Goal: Task Accomplishment & Management: Use online tool/utility

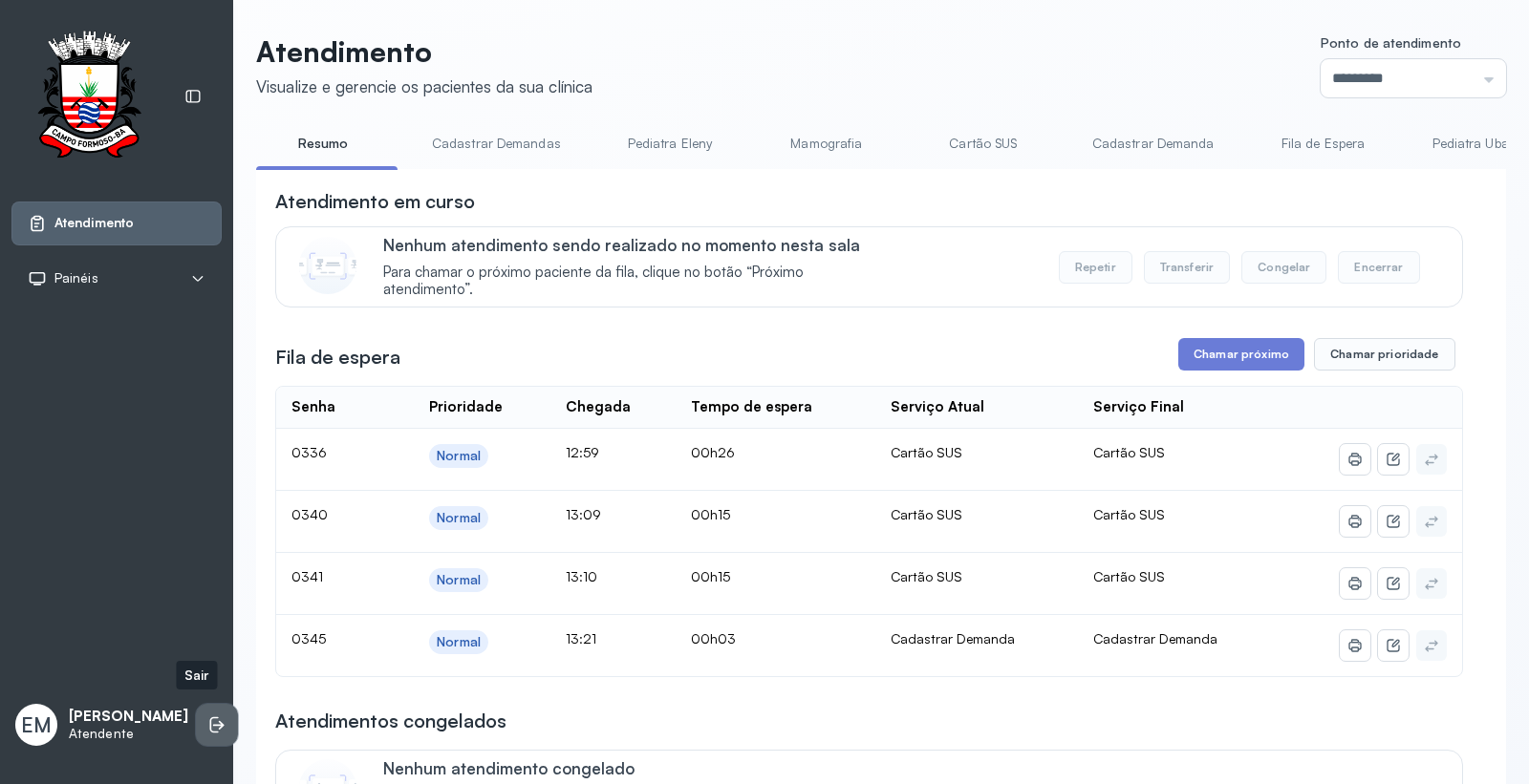
click at [207, 717] on icon at bounding box center [217, 726] width 19 height 19
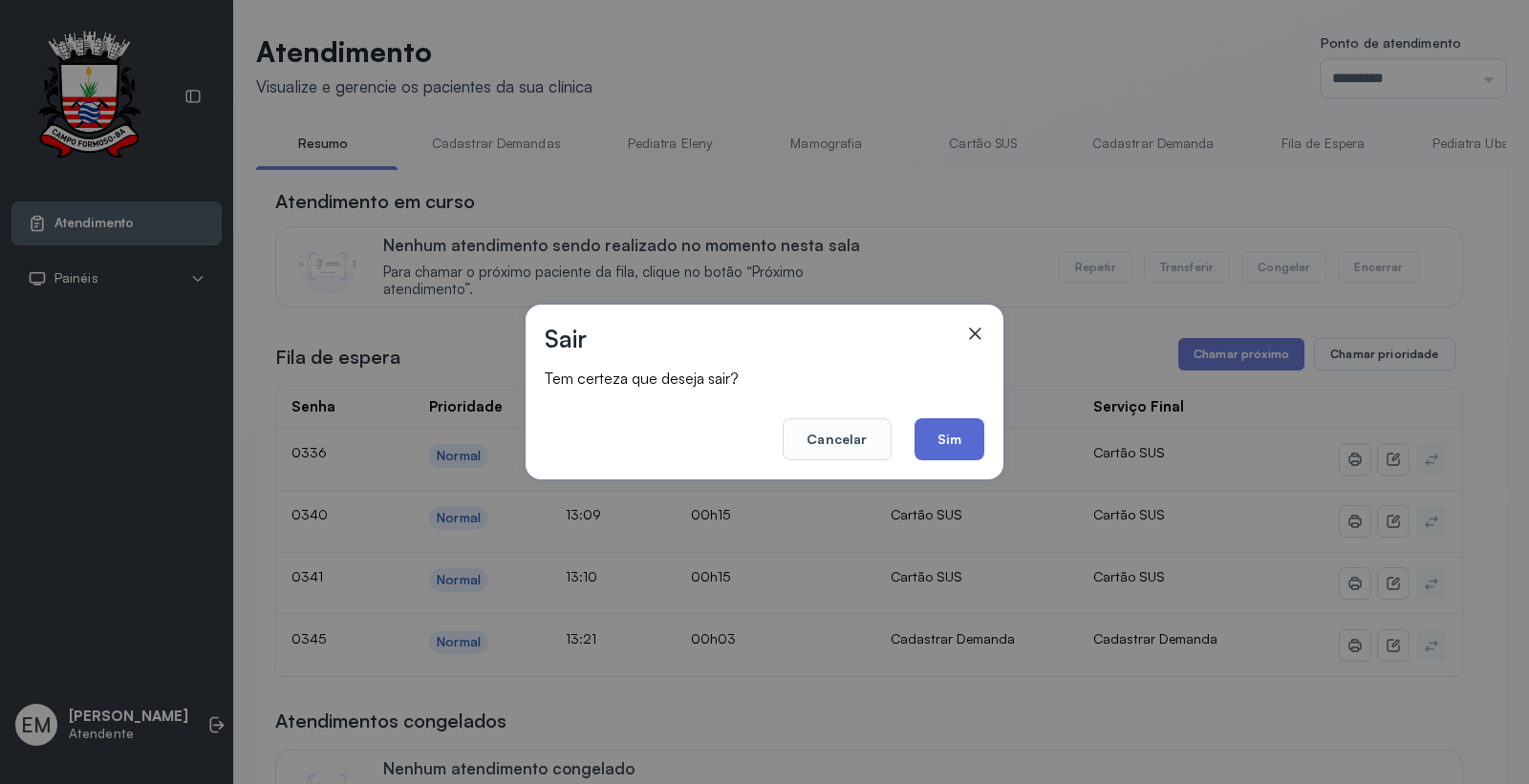
click at [949, 426] on button "Sim" at bounding box center [949, 440] width 70 height 42
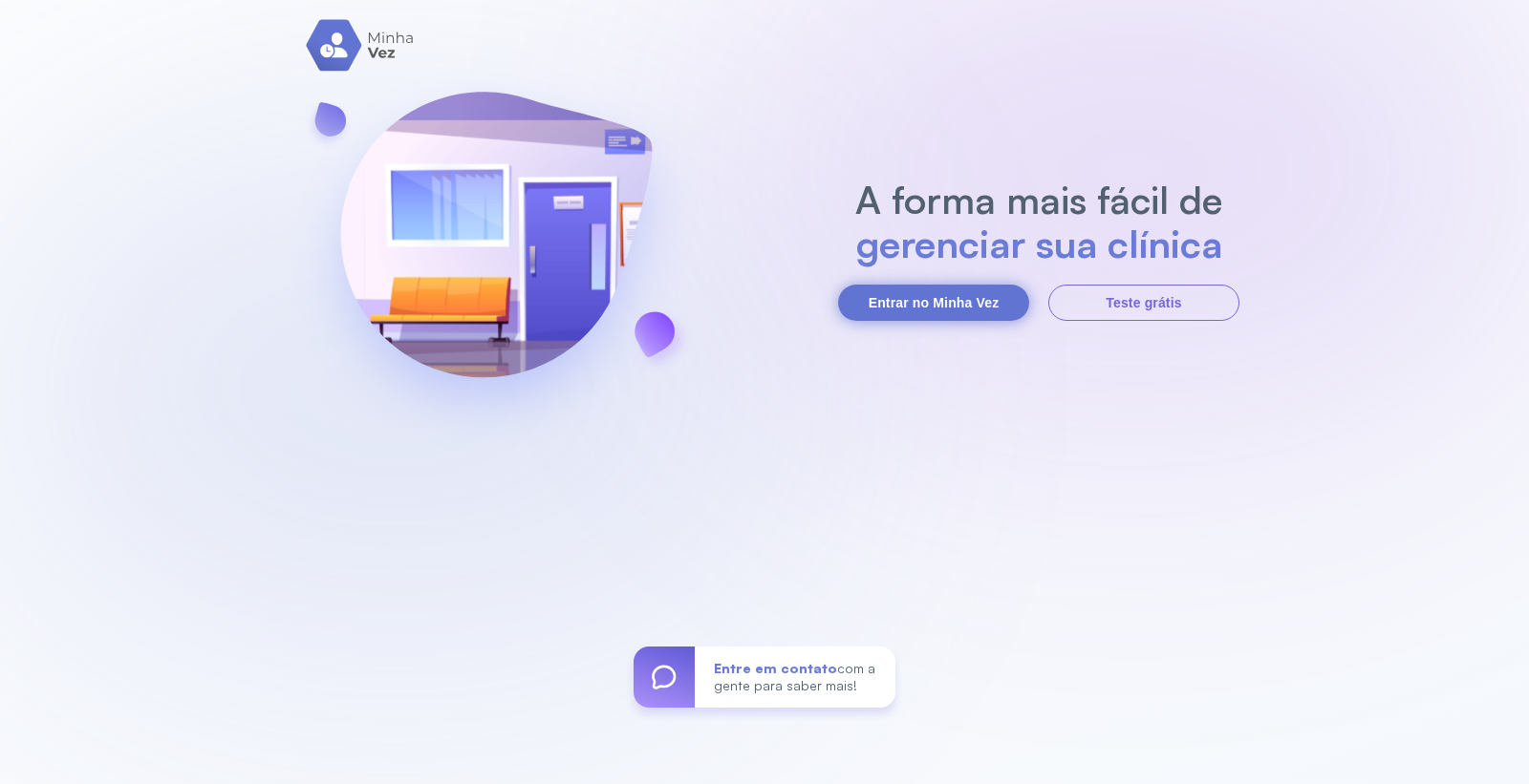
click at [877, 288] on button "Entrar no Minha Vez" at bounding box center [933, 303] width 191 height 36
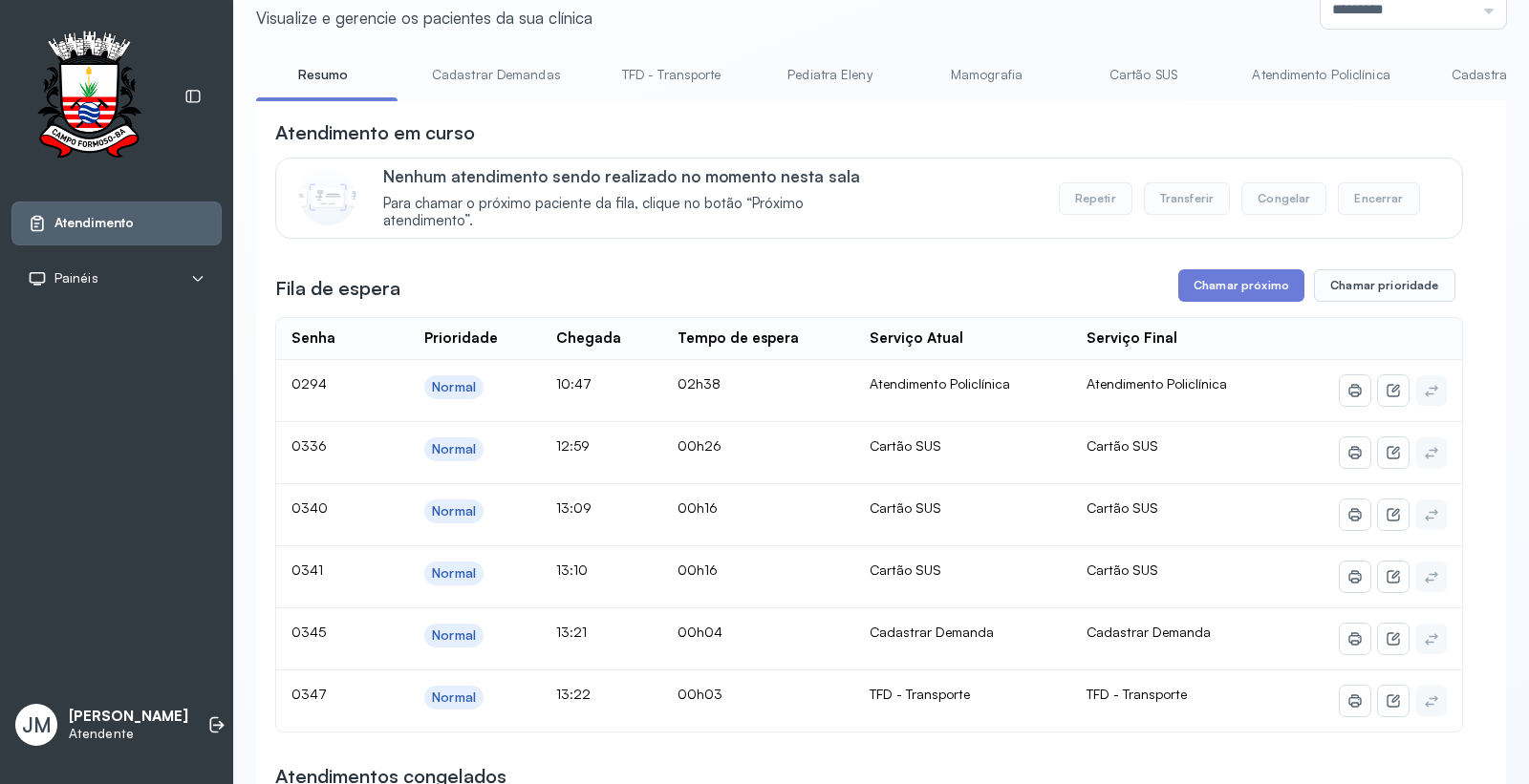
scroll to position [106, 0]
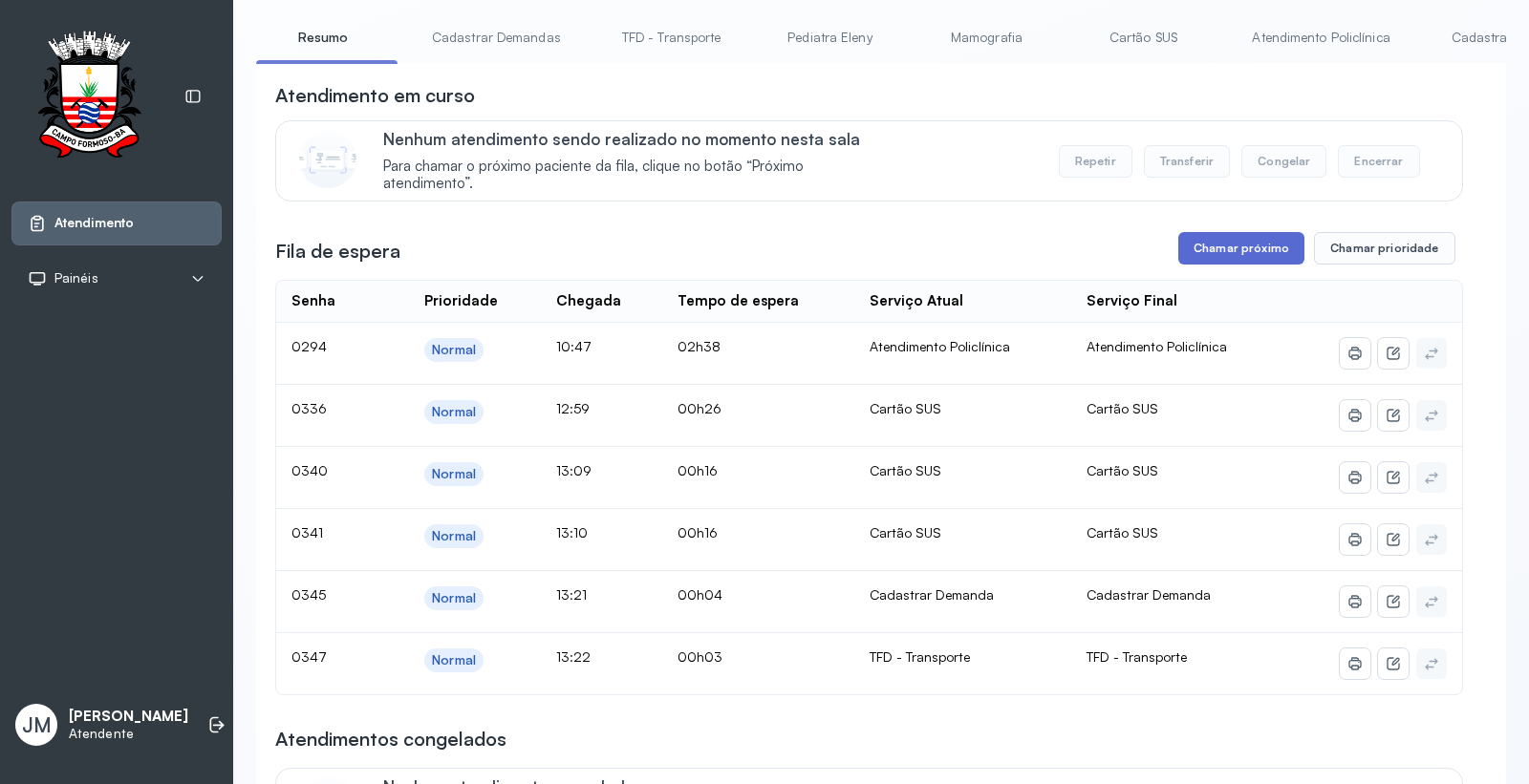
click at [1236, 248] on button "Chamar próximo" at bounding box center [1241, 248] width 127 height 33
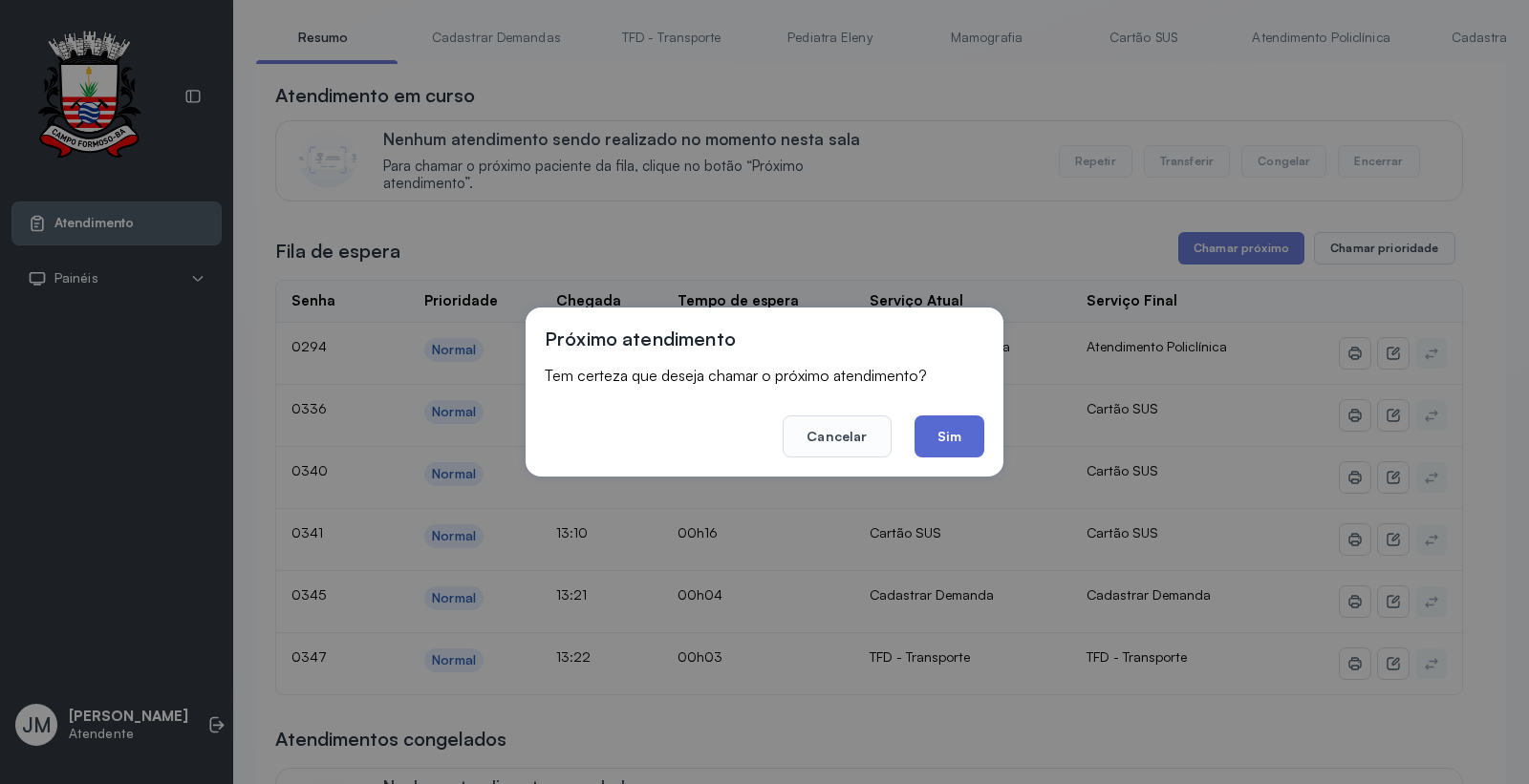
click at [954, 436] on button "Sim" at bounding box center [949, 437] width 70 height 42
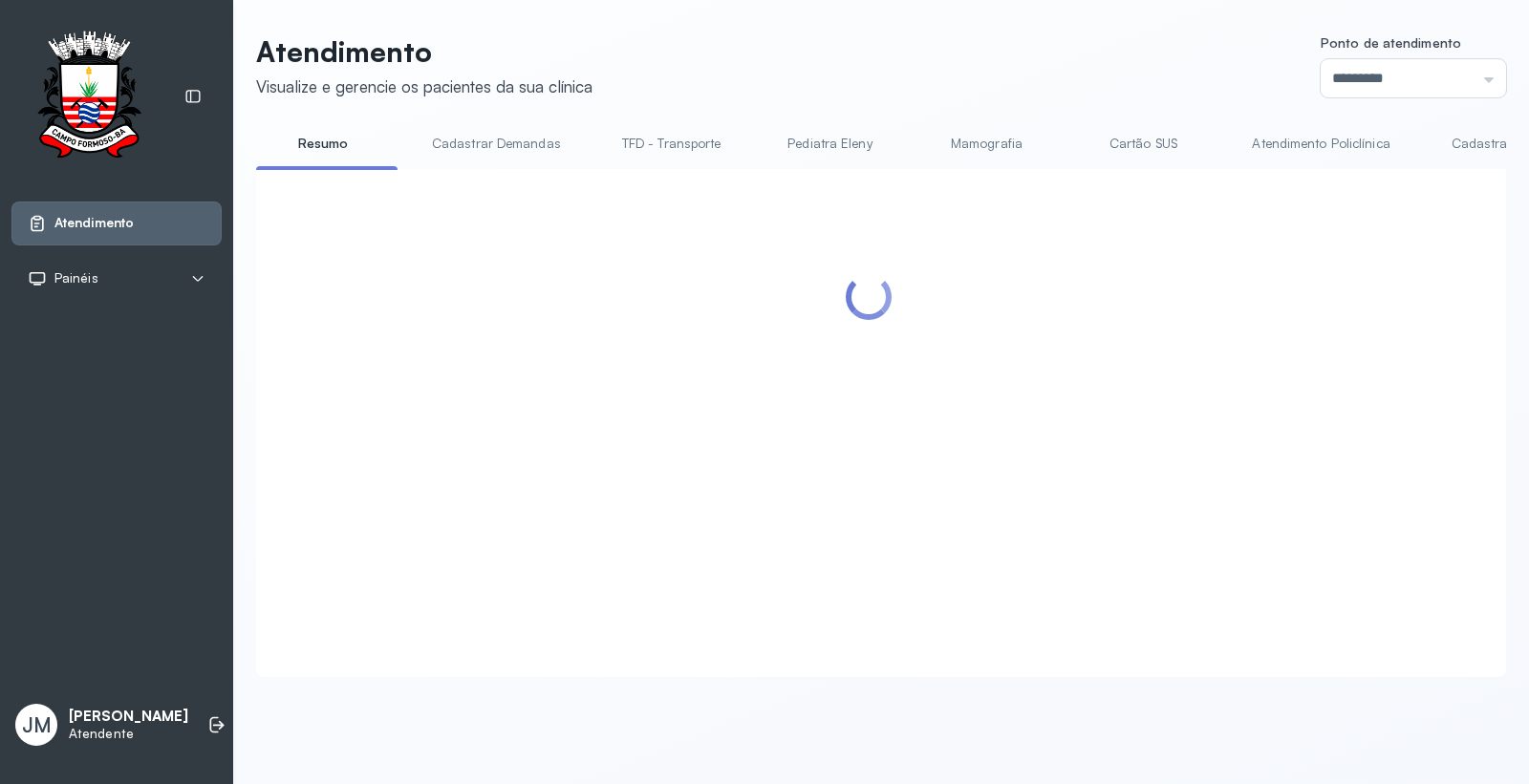
scroll to position [0, 0]
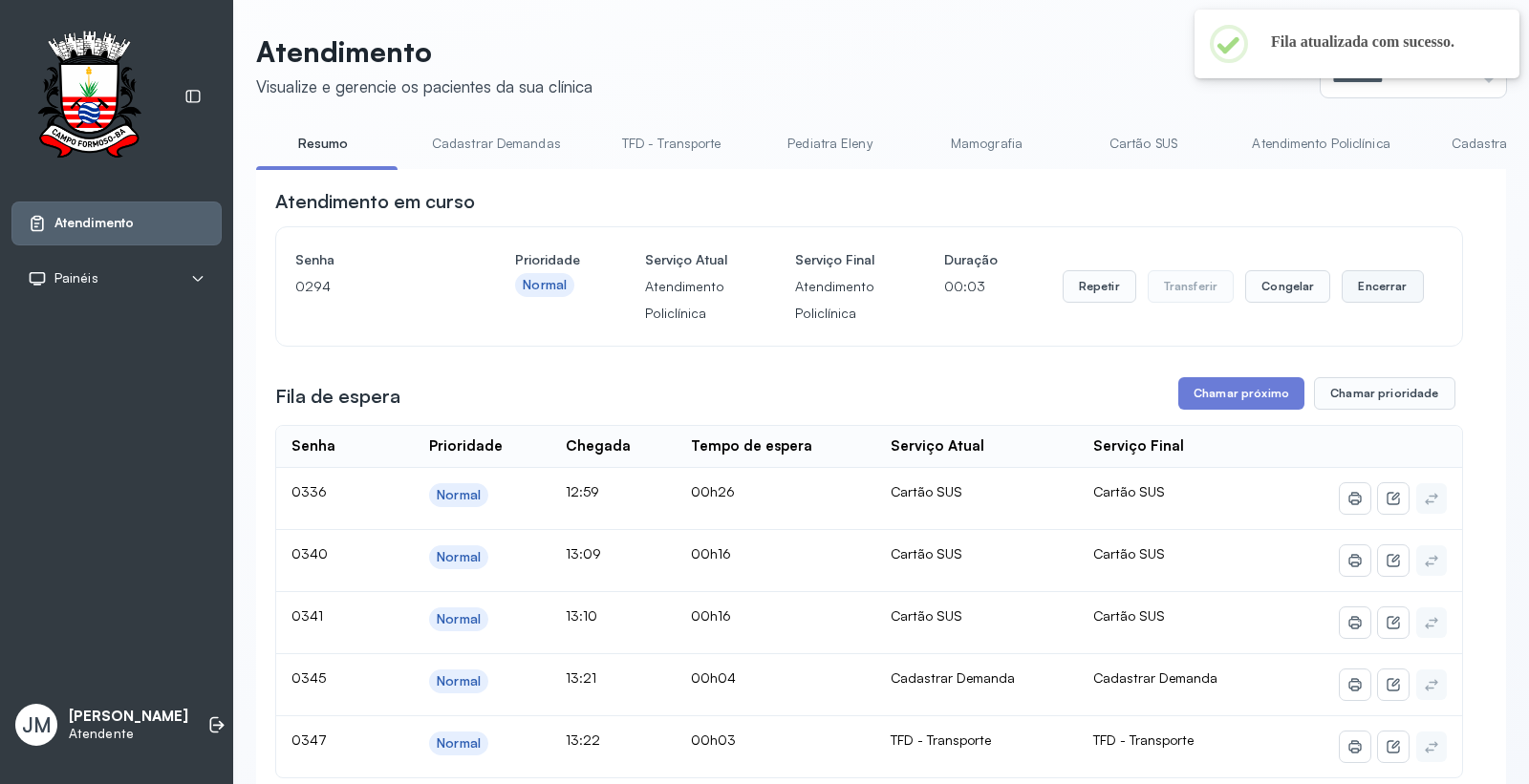
click at [1356, 299] on button "Encerrar" at bounding box center [1381, 287] width 81 height 33
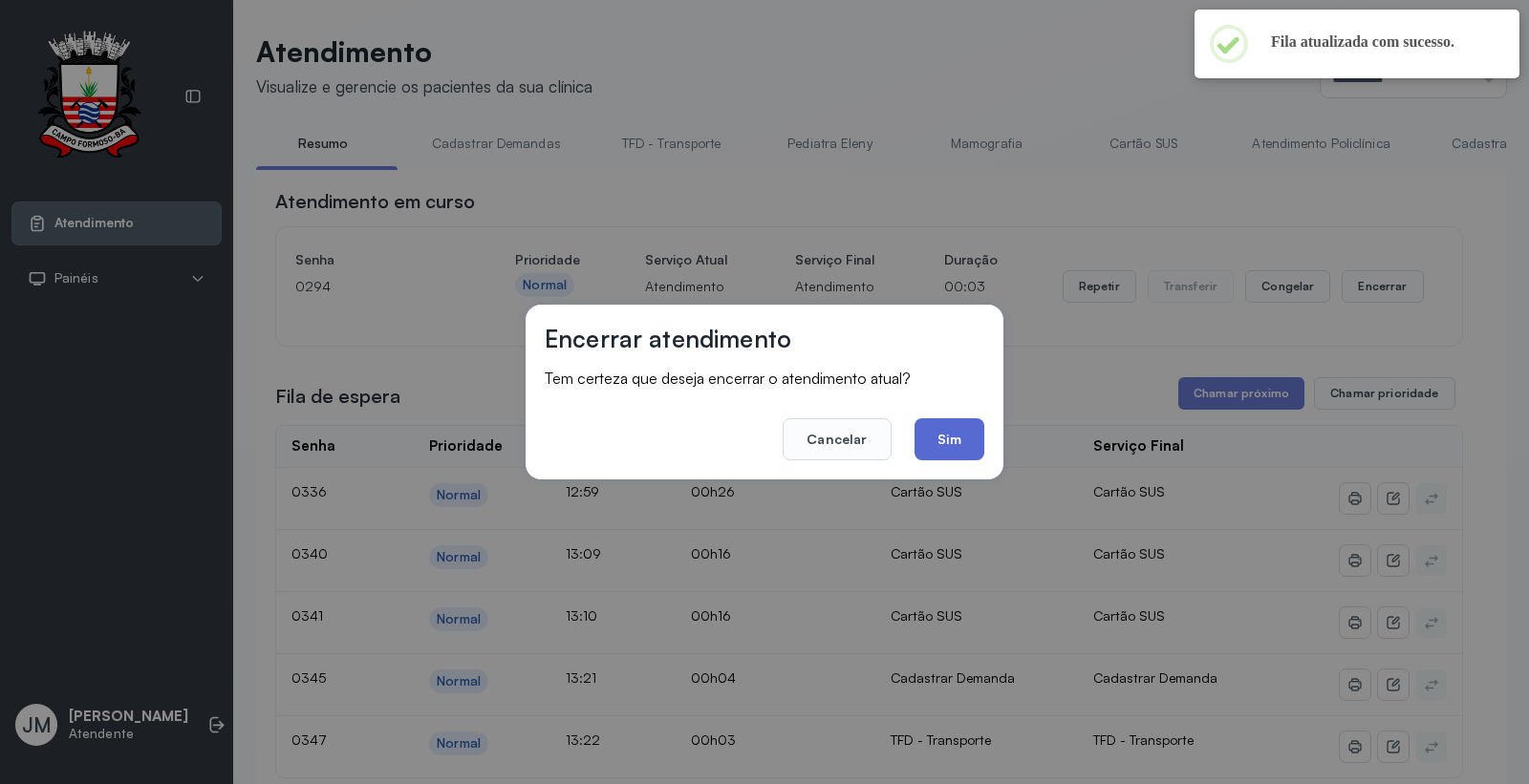
drag, startPoint x: 938, startPoint y: 435, endPoint x: 947, endPoint y: 433, distance: 9.2
click at [938, 433] on button "Sim" at bounding box center [949, 440] width 70 height 42
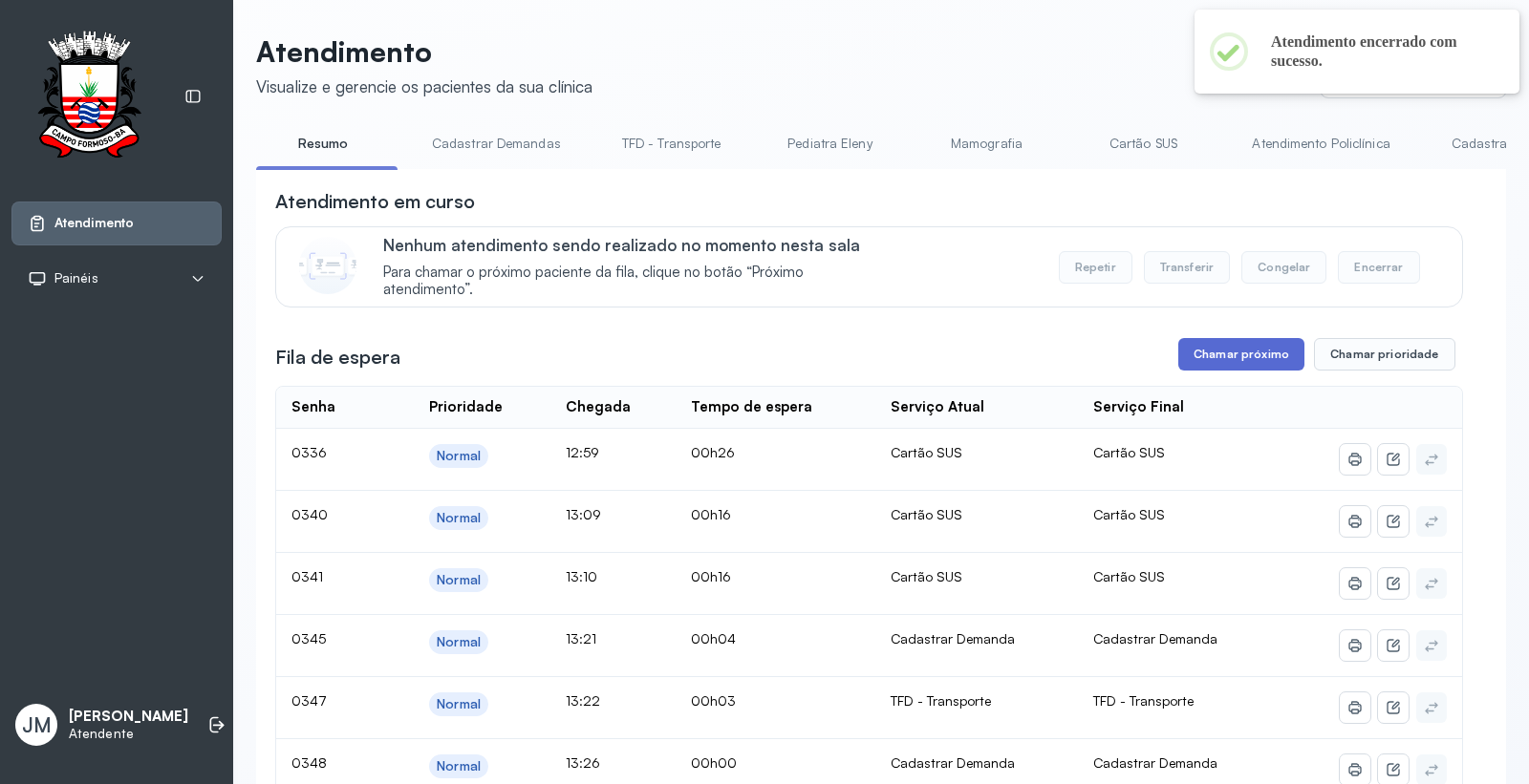
click at [1230, 359] on button "Chamar próximo" at bounding box center [1241, 355] width 127 height 33
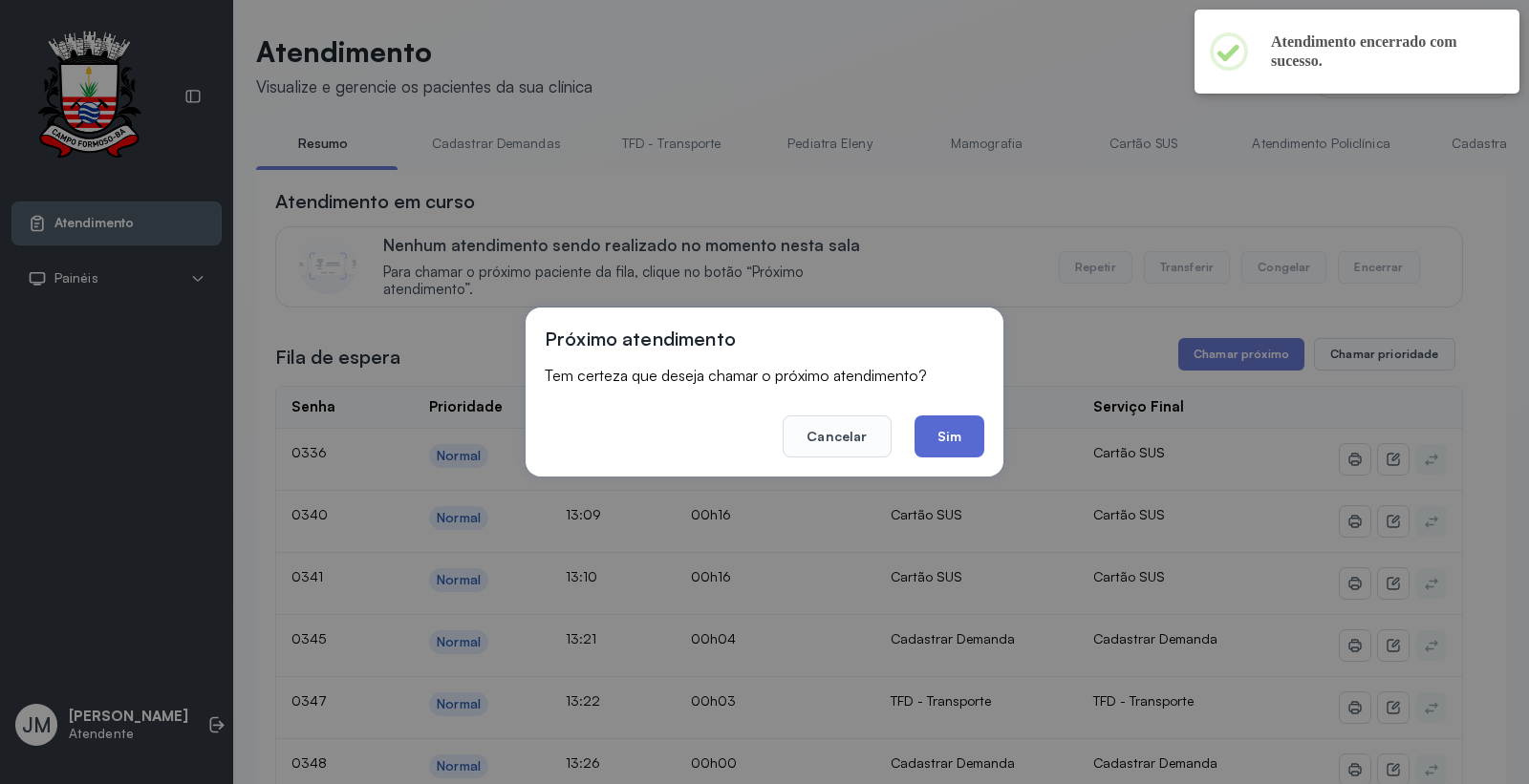
click at [957, 452] on button "Sim" at bounding box center [949, 437] width 70 height 42
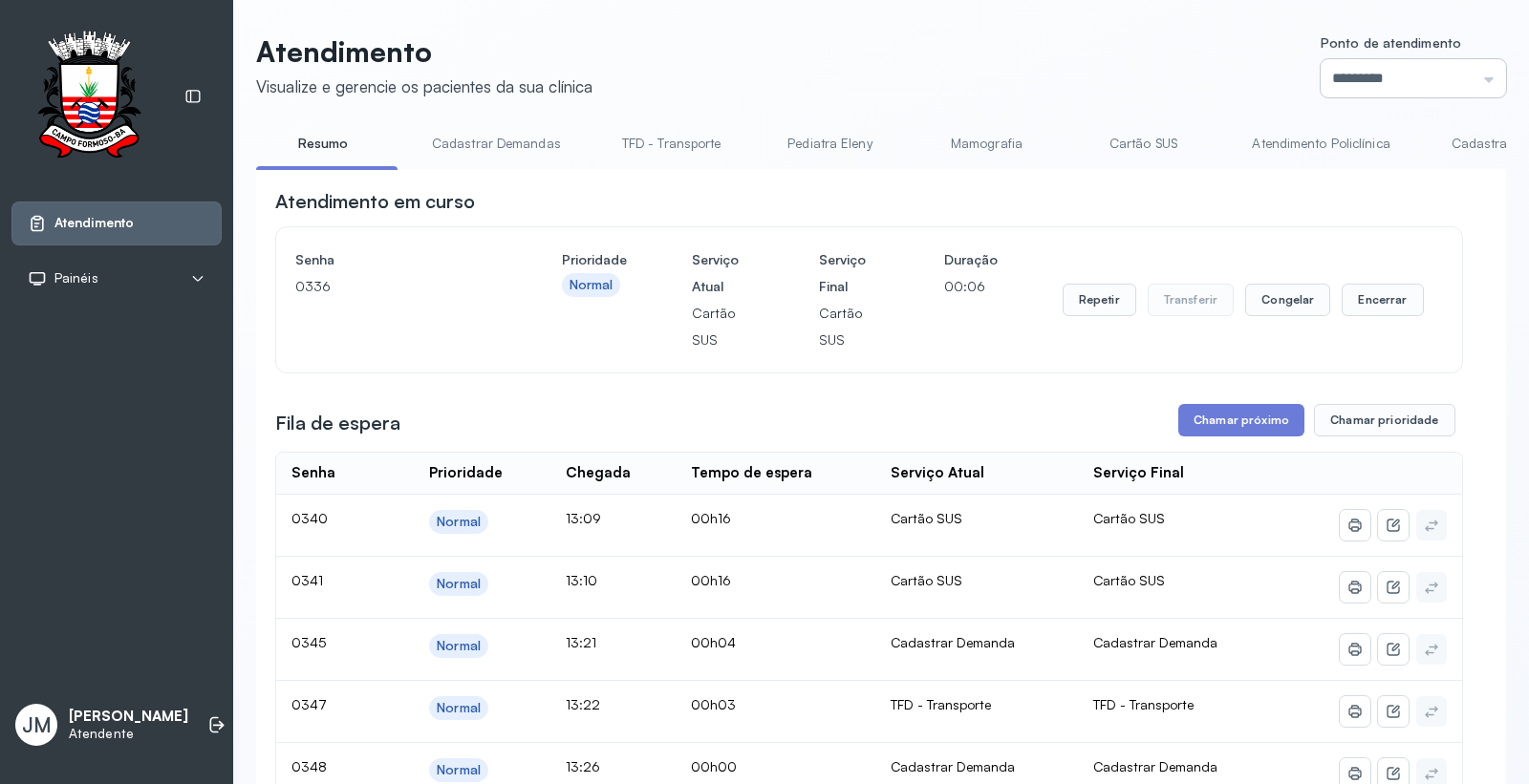
click at [1462, 73] on input "*********" at bounding box center [1412, 79] width 185 height 38
type input "*********"
click at [1383, 308] on button "Encerrar" at bounding box center [1381, 300] width 81 height 33
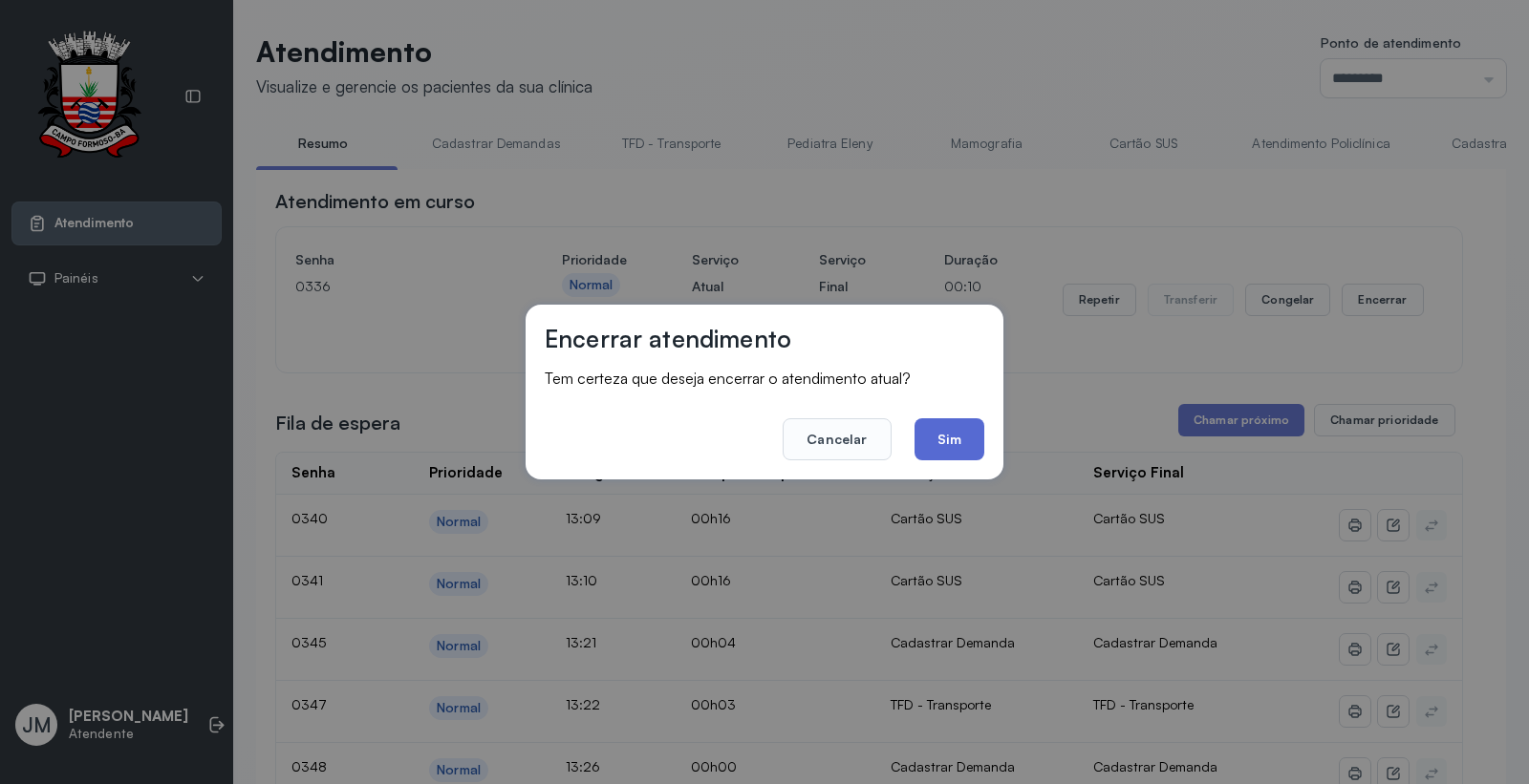
click at [953, 436] on button "Sim" at bounding box center [949, 440] width 70 height 42
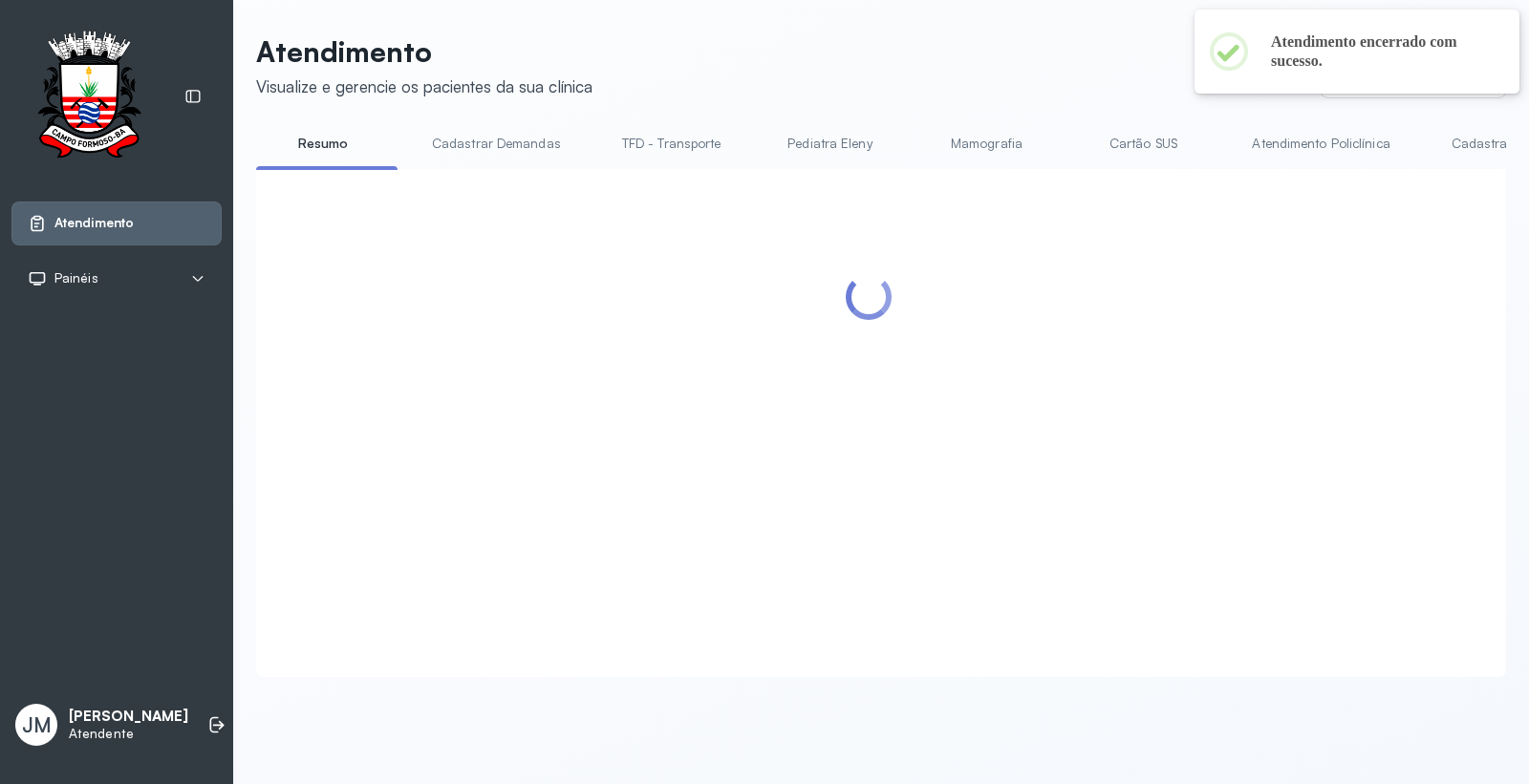
click at [1220, 422] on div at bounding box center [869, 400] width 1188 height 424
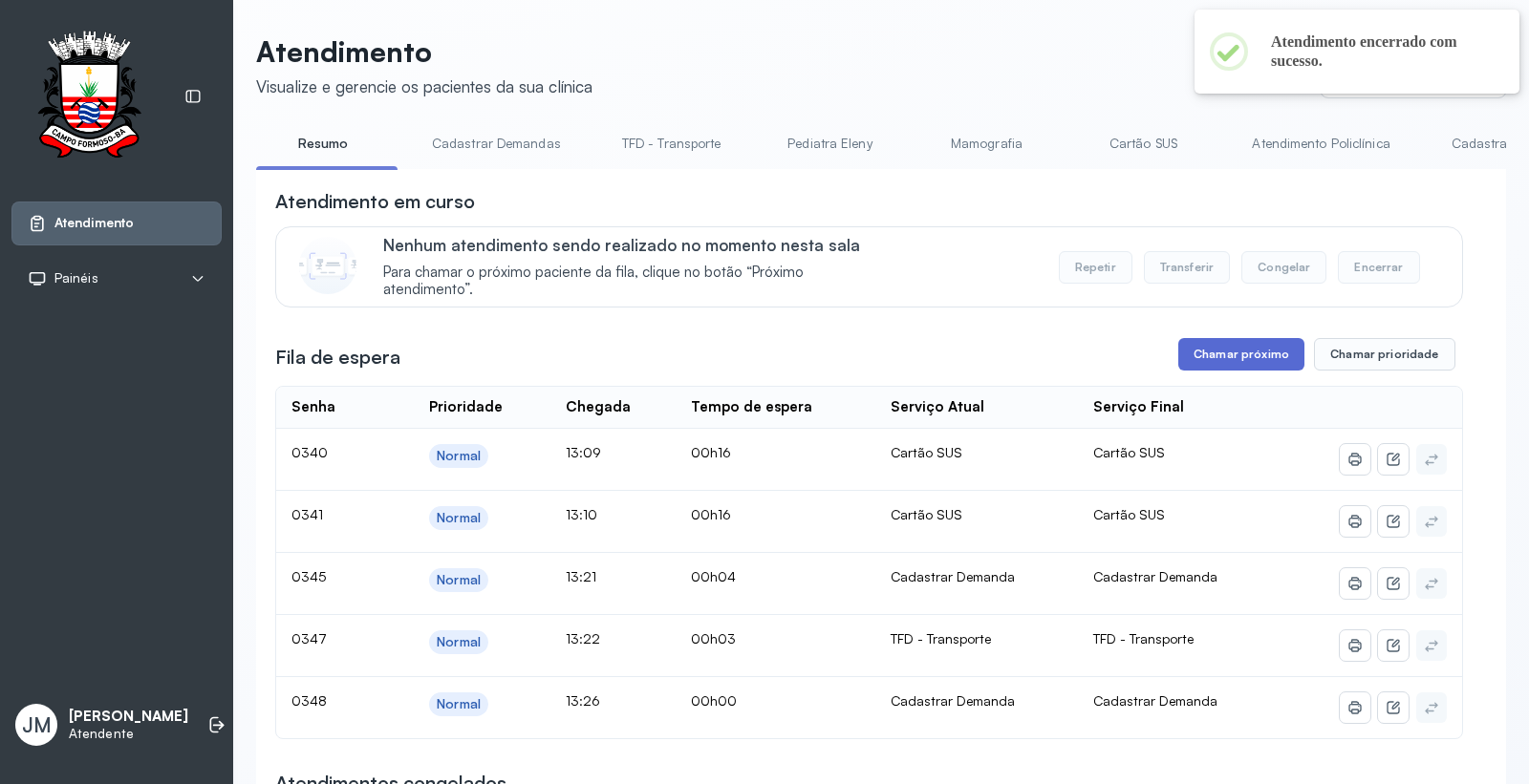
click at [1231, 346] on button "Chamar próximo" at bounding box center [1241, 355] width 127 height 33
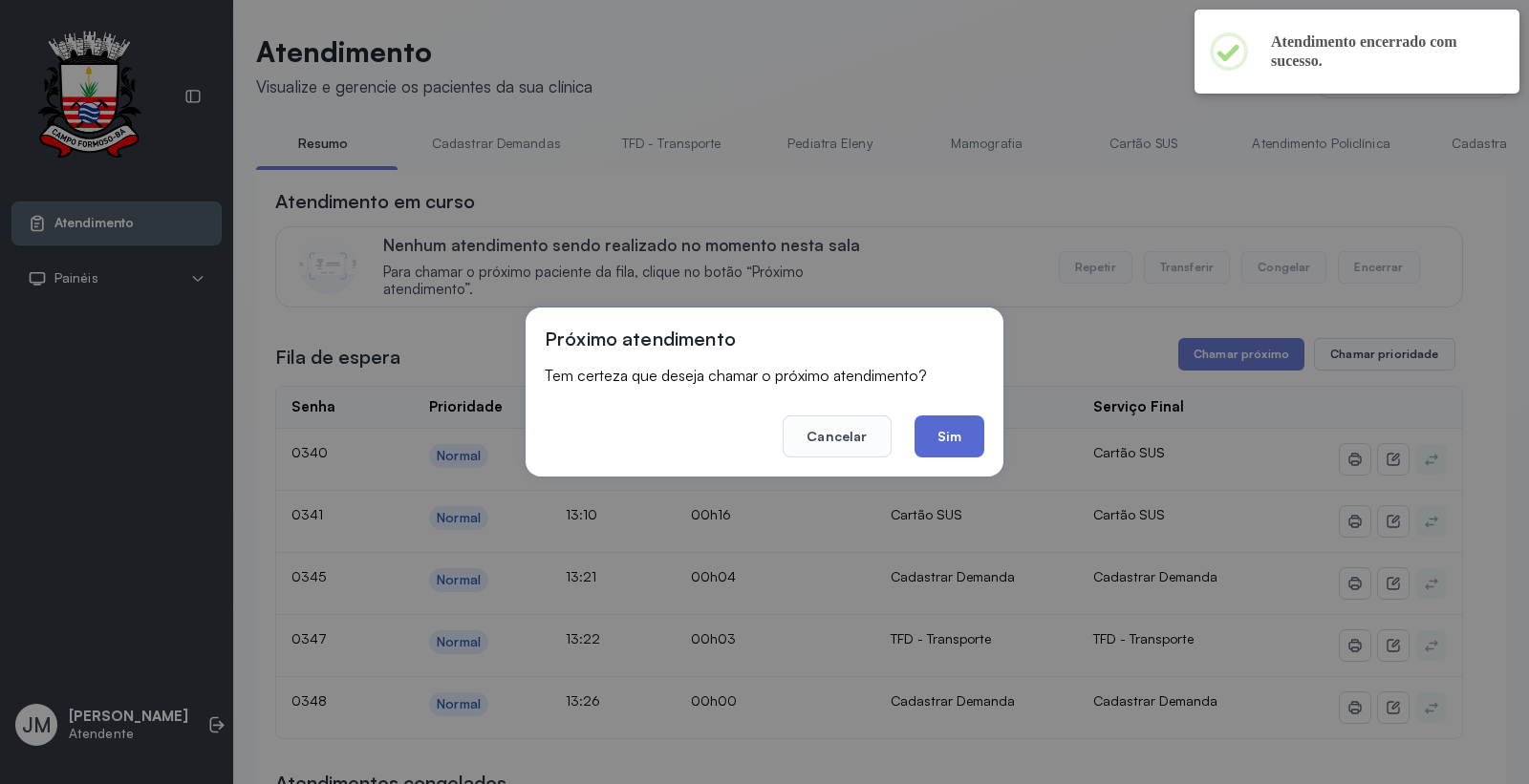
click at [927, 445] on button "Sim" at bounding box center [949, 437] width 70 height 42
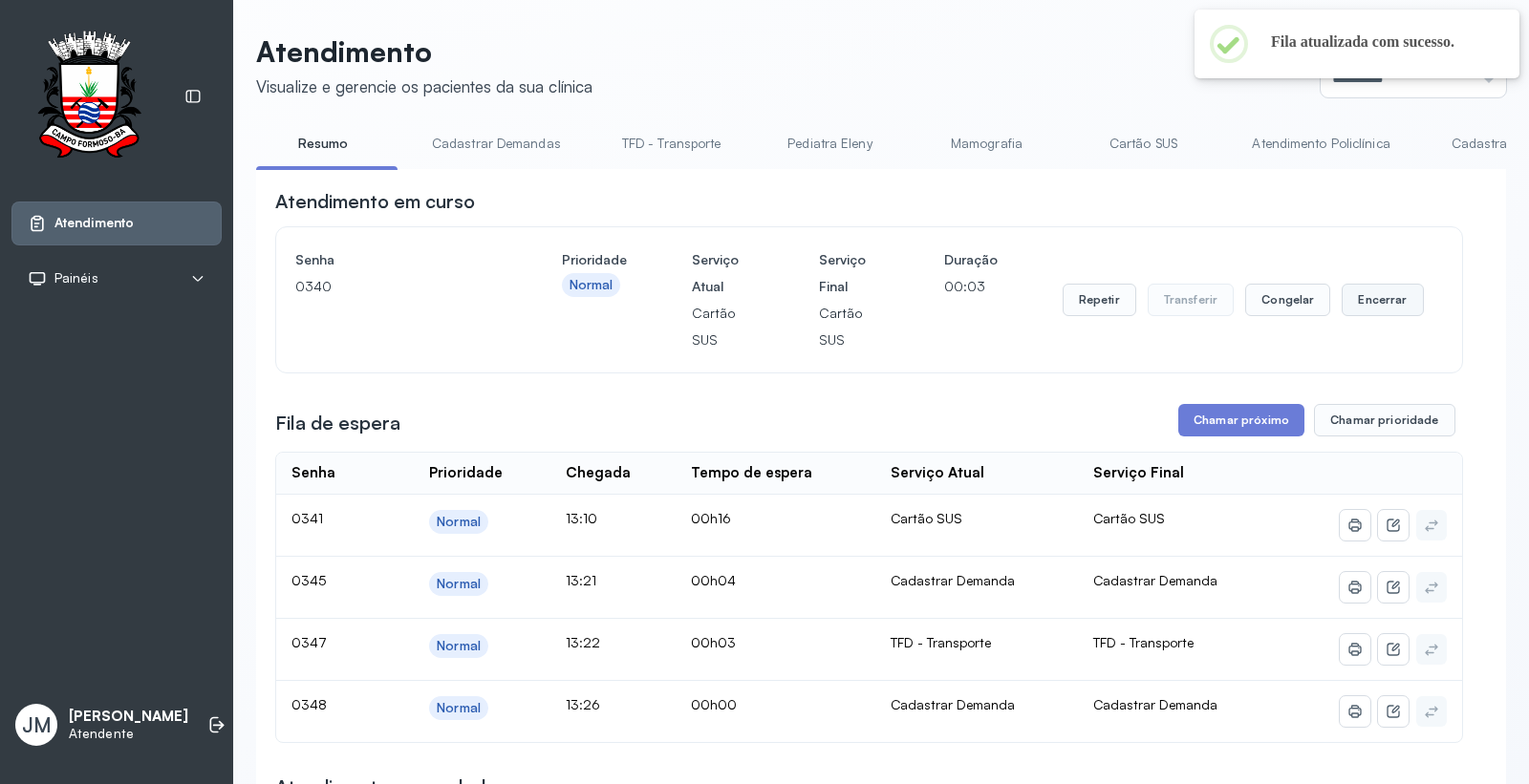
click at [1361, 296] on button "Encerrar" at bounding box center [1381, 300] width 81 height 33
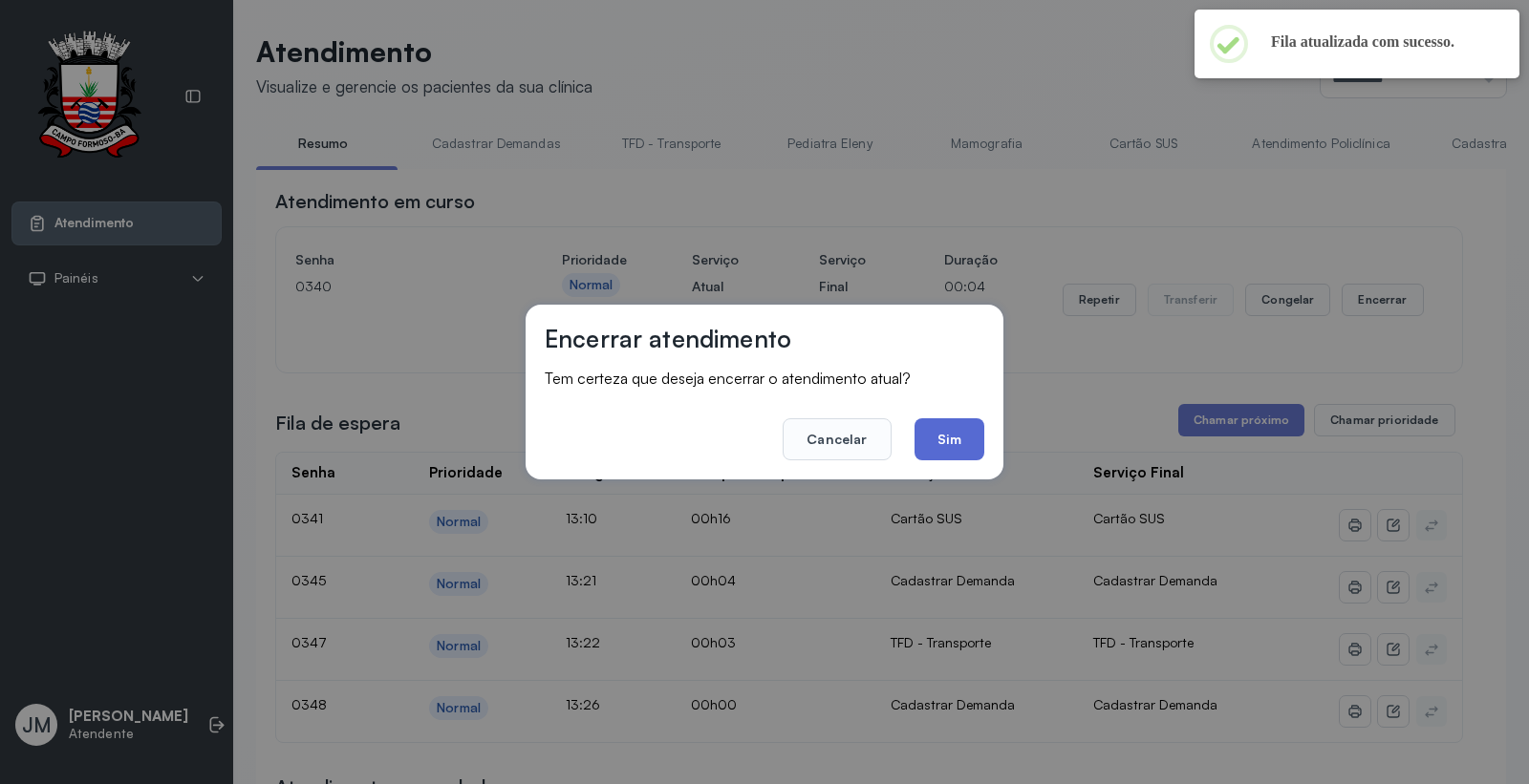
click at [963, 436] on button "Sim" at bounding box center [949, 440] width 70 height 42
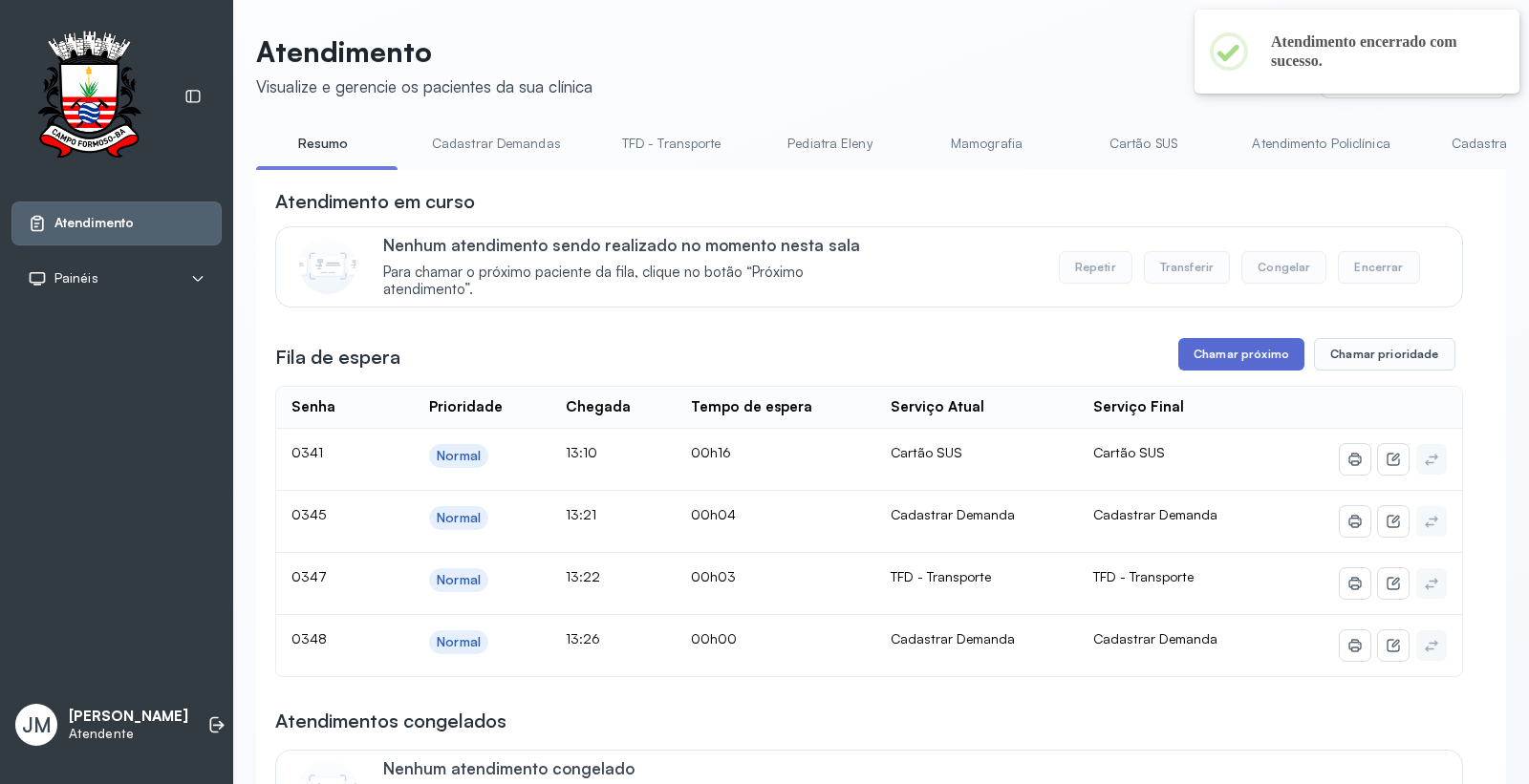
click at [1239, 358] on button "Chamar próximo" at bounding box center [1241, 355] width 127 height 33
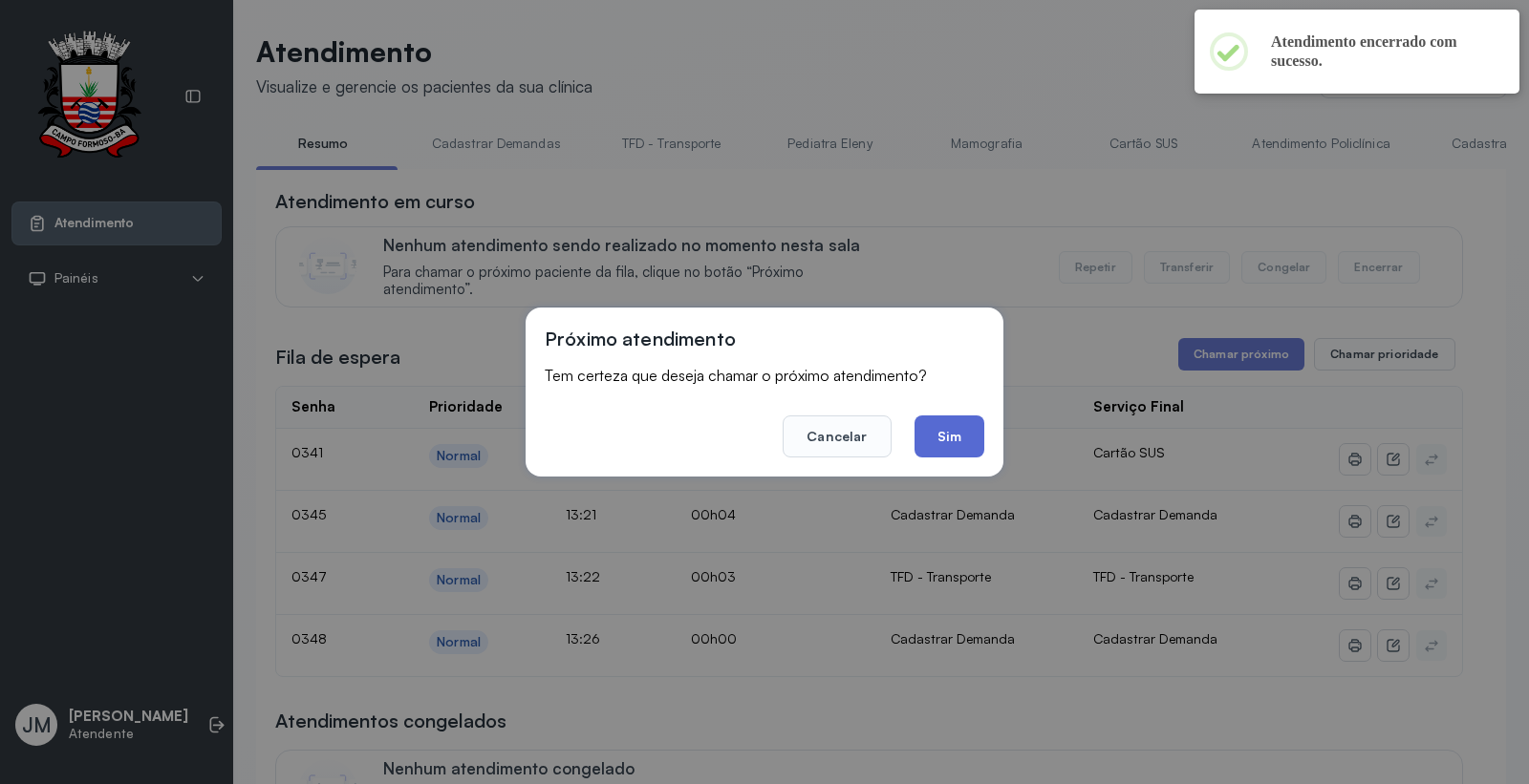
click at [956, 431] on button "Sim" at bounding box center [949, 437] width 70 height 42
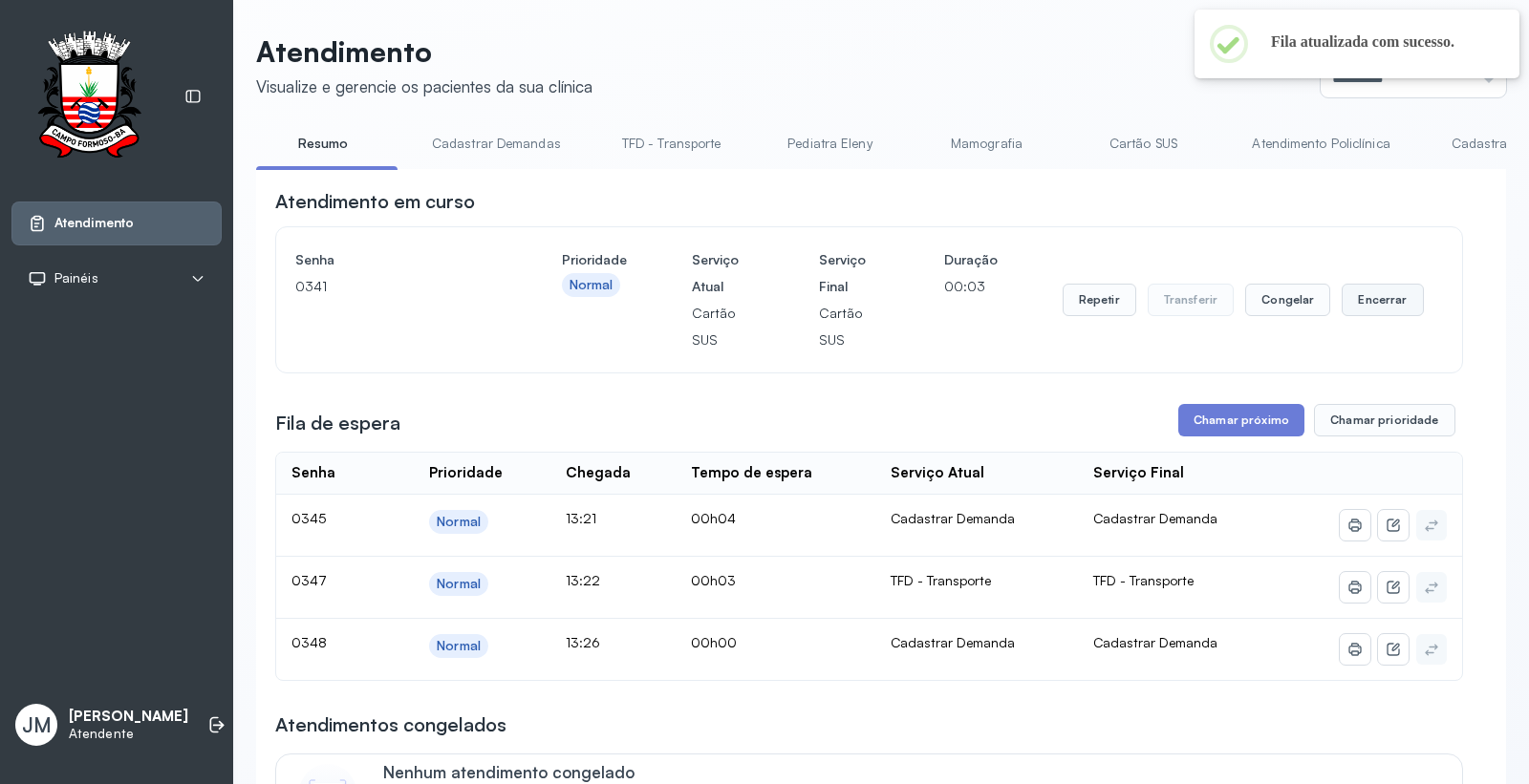
click at [1363, 293] on button "Encerrar" at bounding box center [1381, 300] width 81 height 33
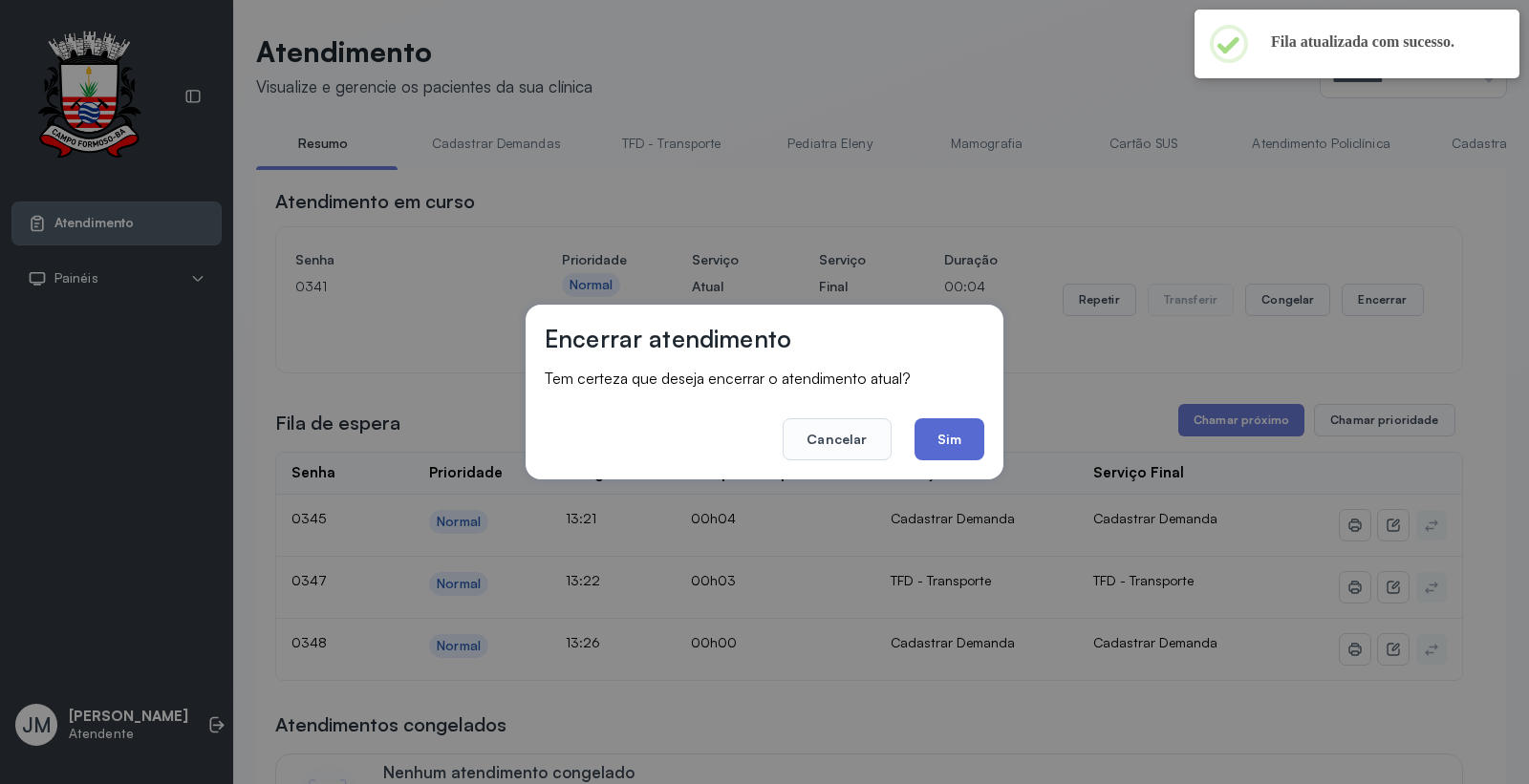
click at [980, 433] on button "Sim" at bounding box center [949, 440] width 70 height 42
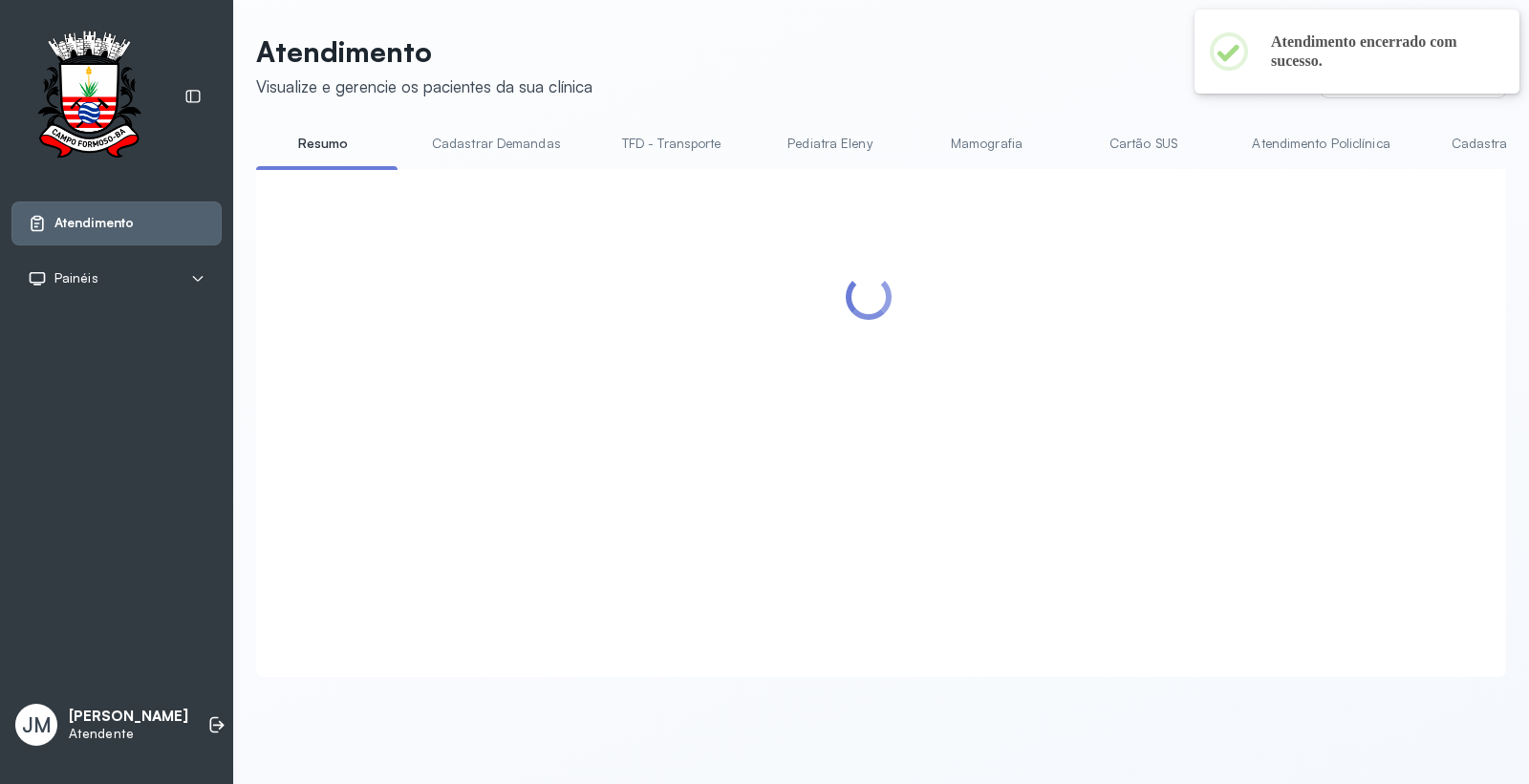
click at [1247, 426] on div at bounding box center [869, 400] width 1188 height 424
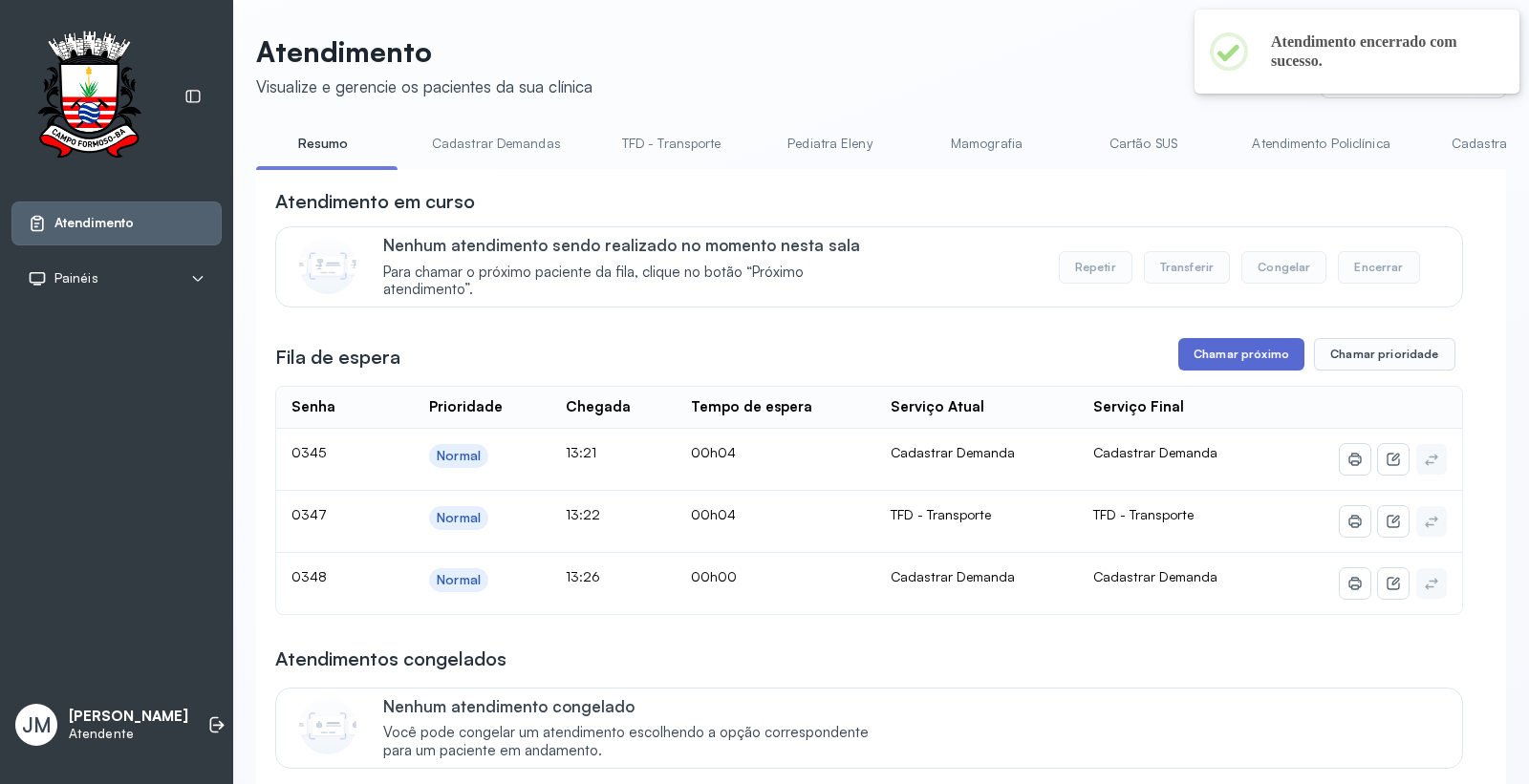
click at [1239, 357] on button "Chamar próximo" at bounding box center [1241, 355] width 127 height 33
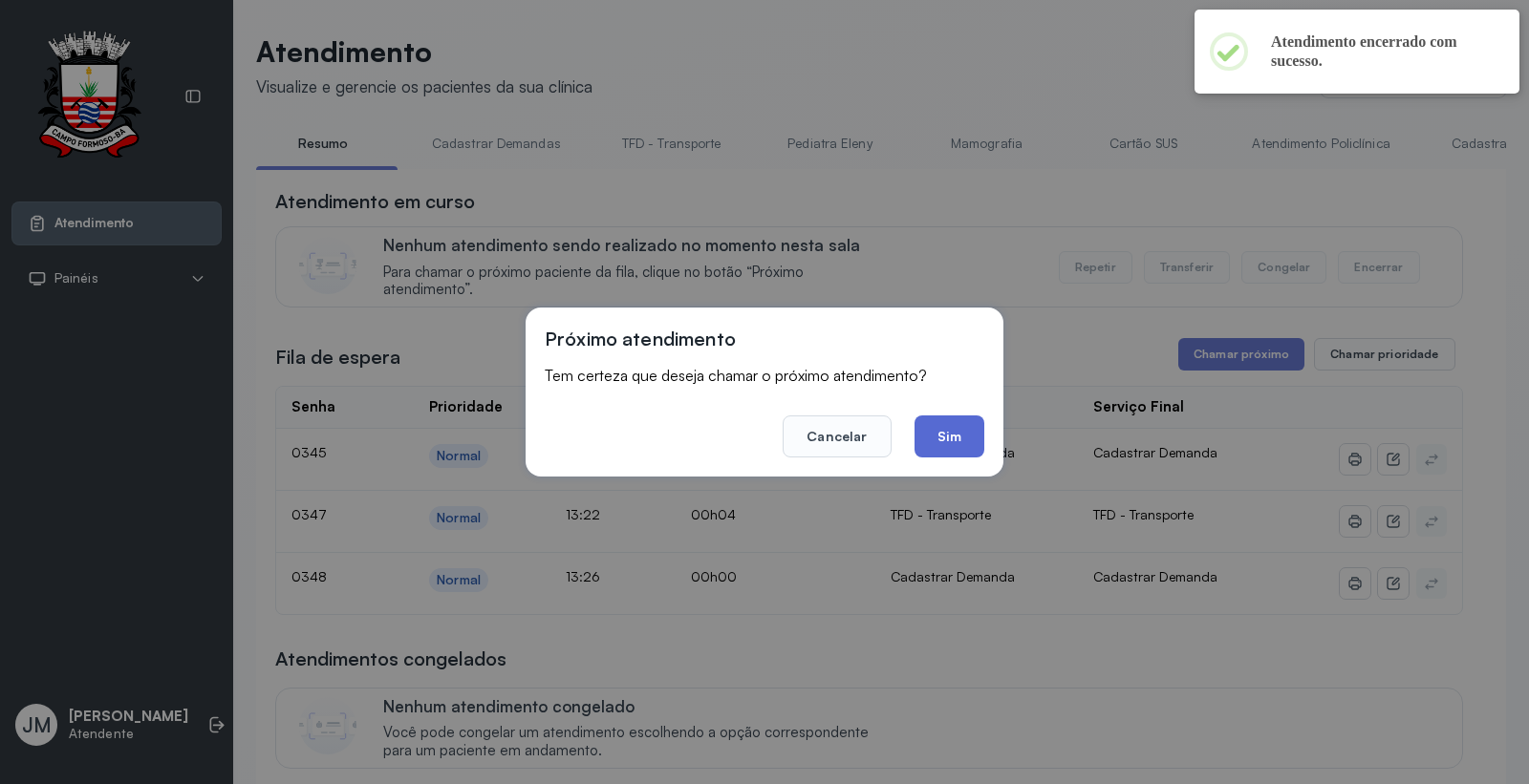
click at [949, 441] on button "Sim" at bounding box center [949, 437] width 70 height 42
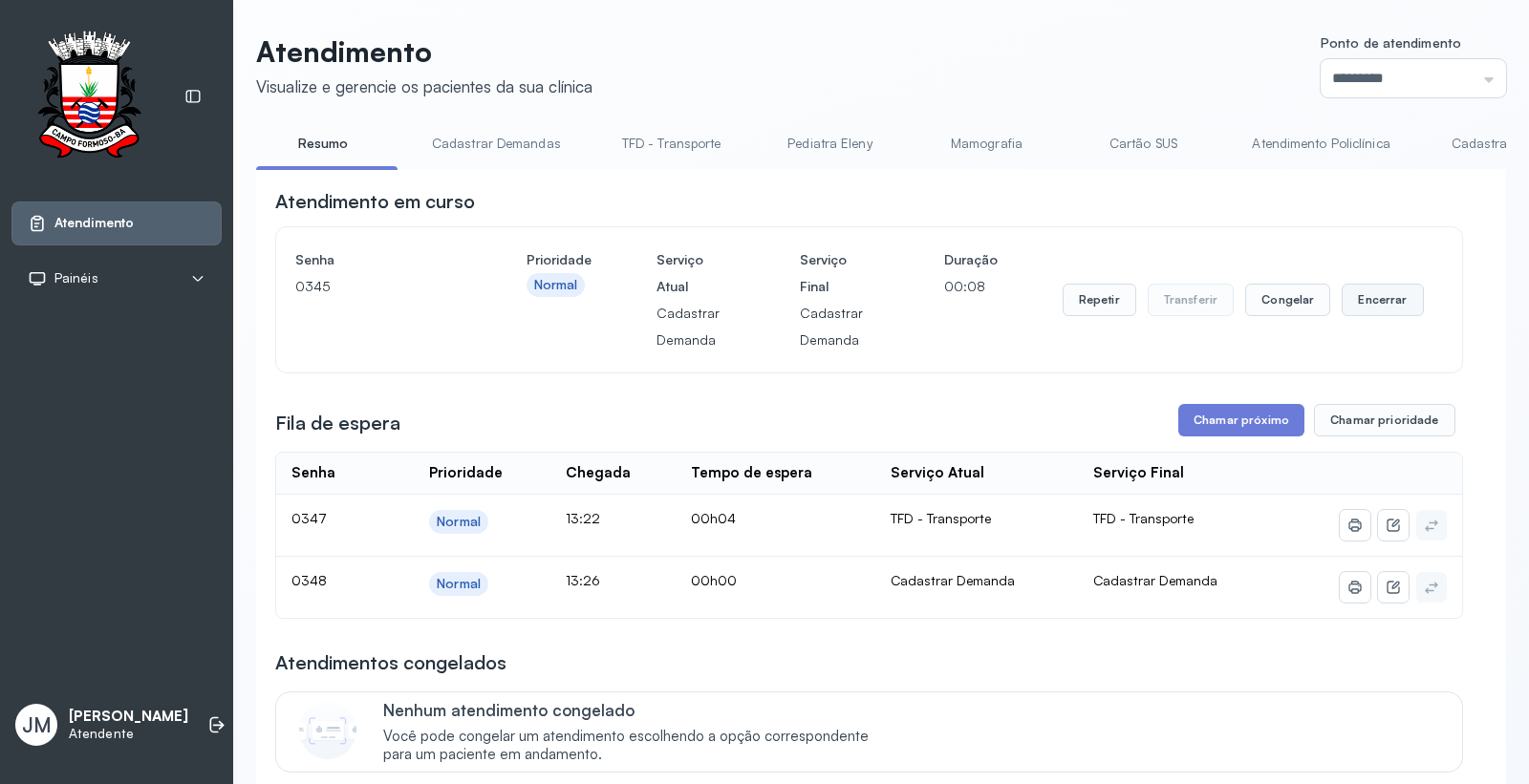
click at [1380, 290] on button "Encerrar" at bounding box center [1381, 300] width 81 height 33
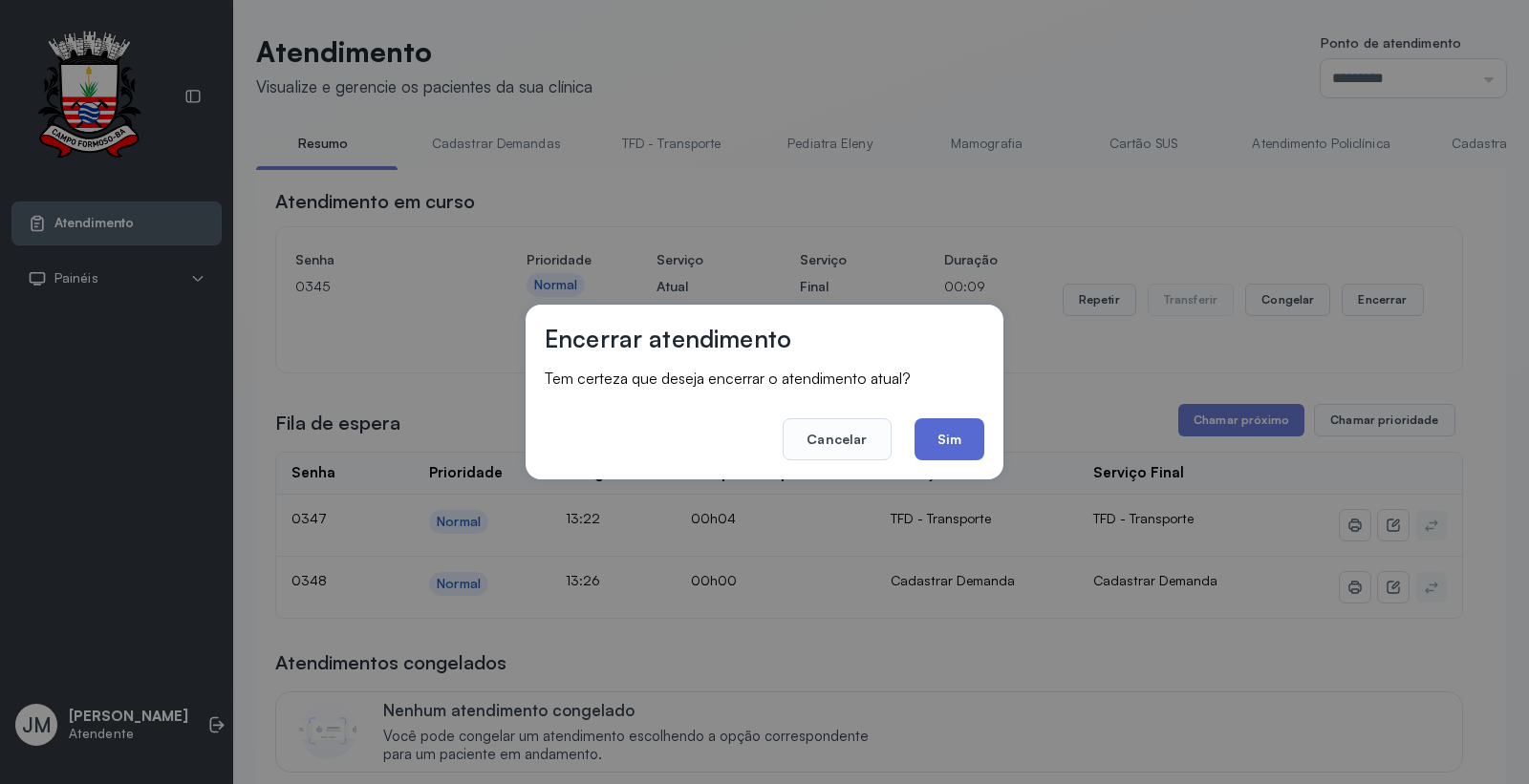
click at [956, 436] on button "Sim" at bounding box center [949, 440] width 70 height 42
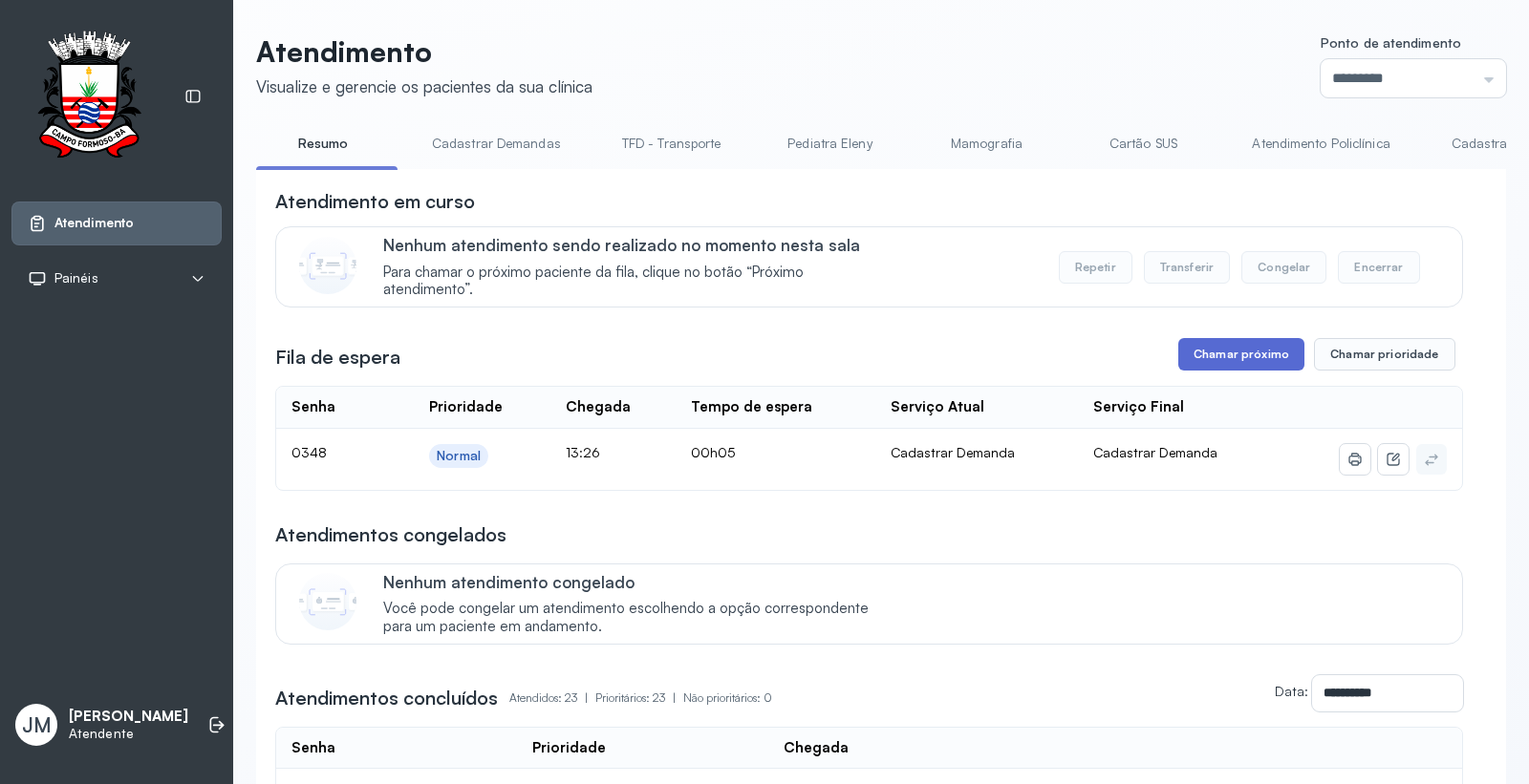
click at [1202, 356] on button "Chamar próximo" at bounding box center [1241, 355] width 127 height 33
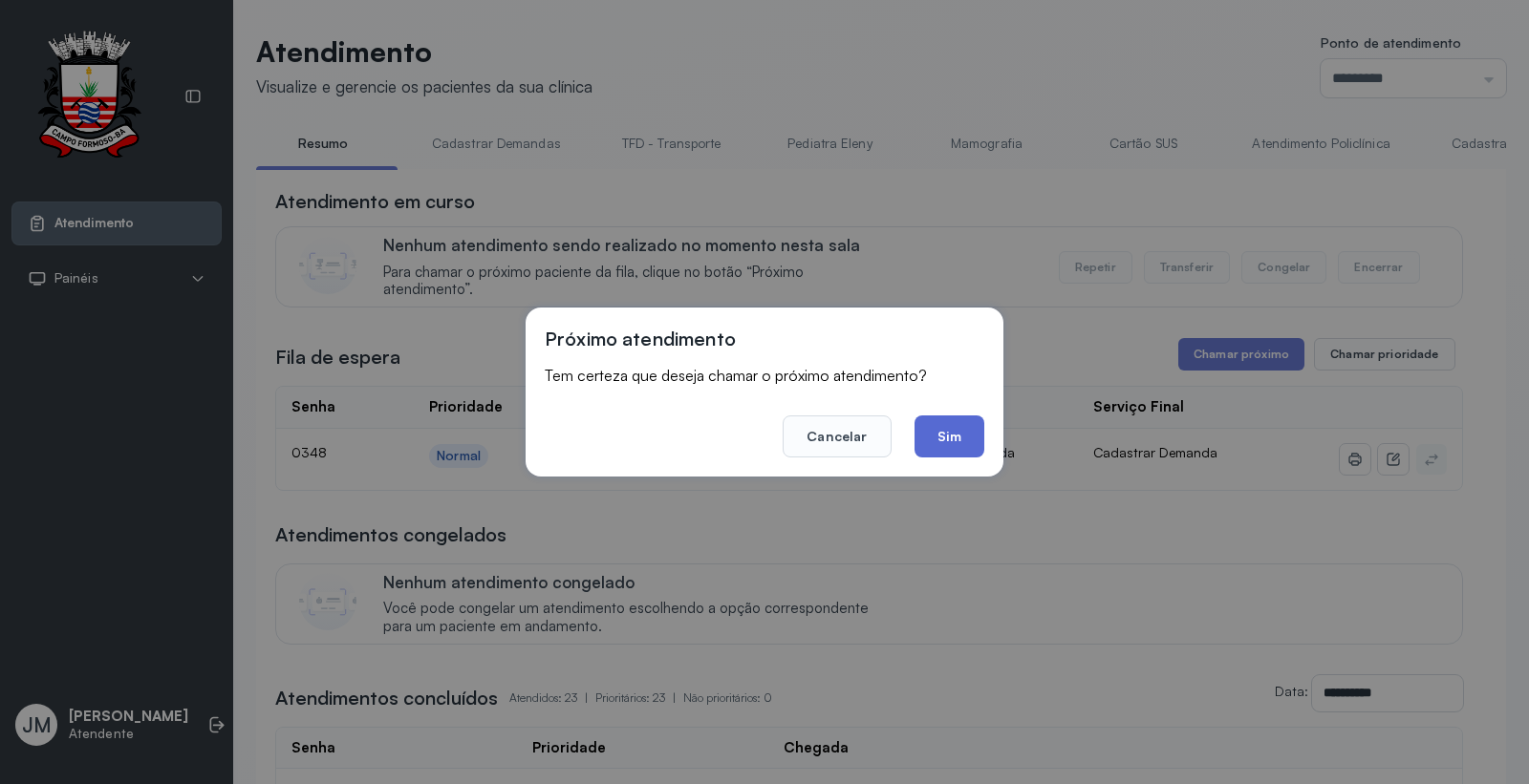
click at [949, 441] on button "Sim" at bounding box center [949, 437] width 70 height 42
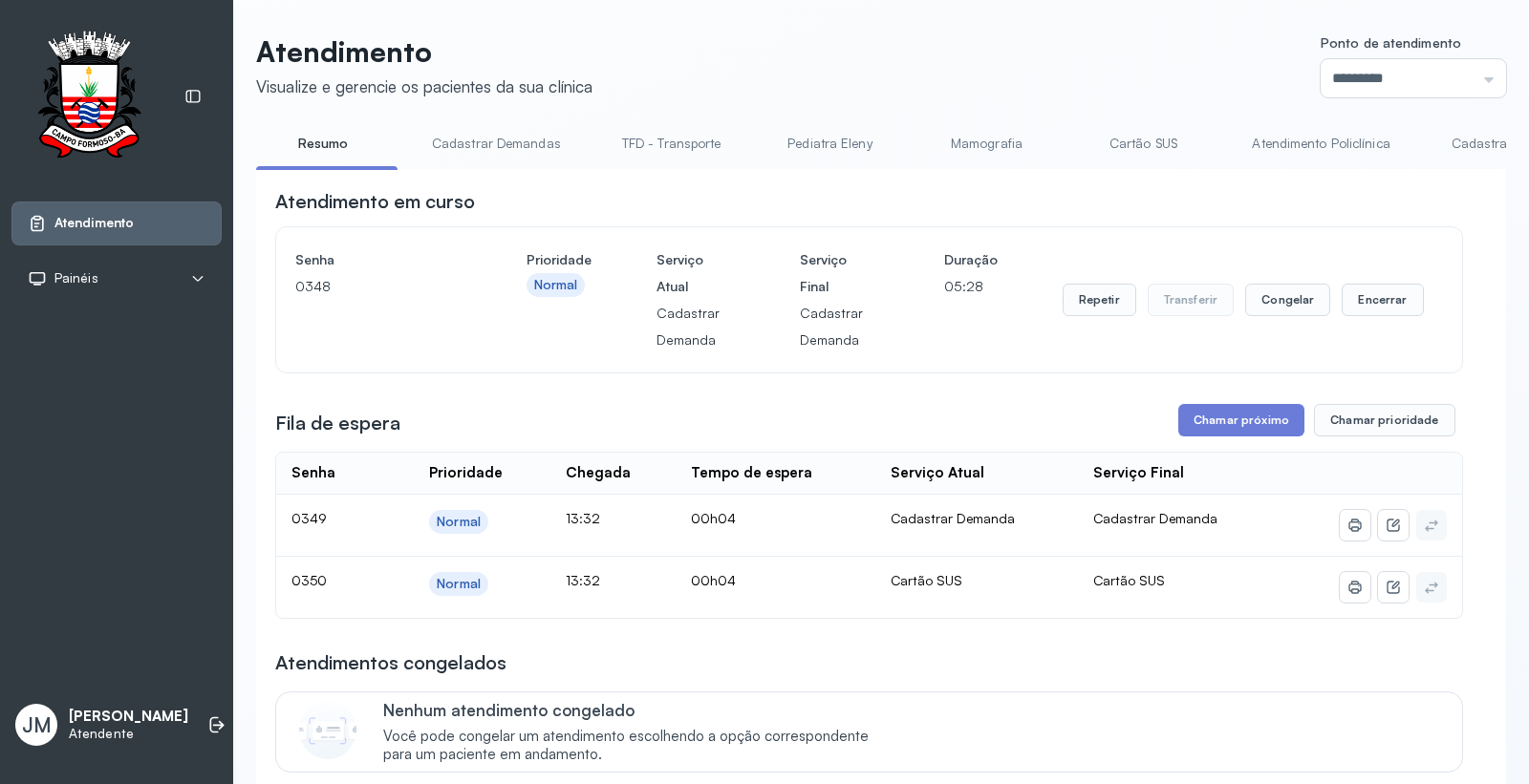
click at [1121, 137] on link "Cartão SUS" at bounding box center [1143, 144] width 134 height 32
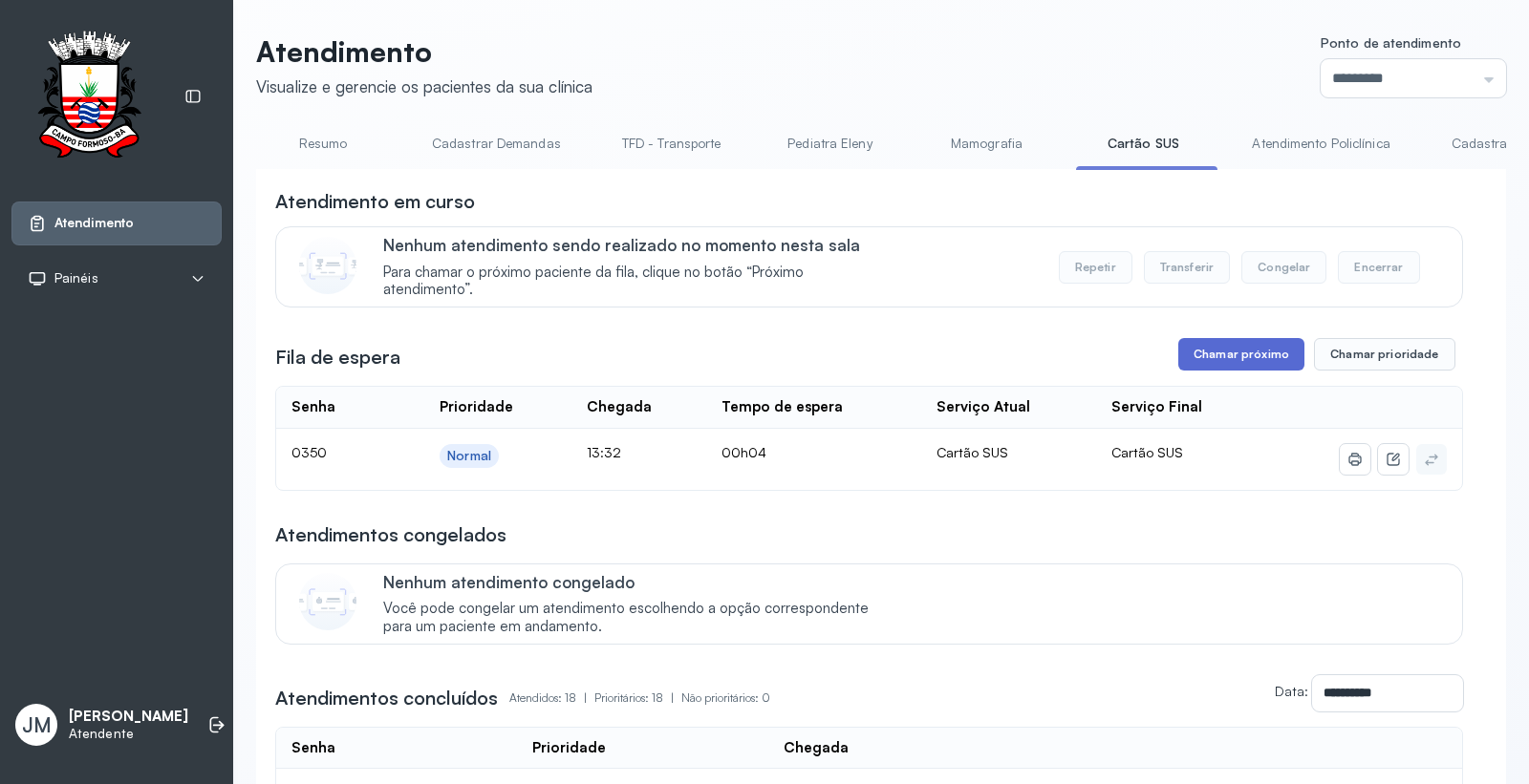
click at [1240, 359] on button "Chamar próximo" at bounding box center [1241, 355] width 127 height 33
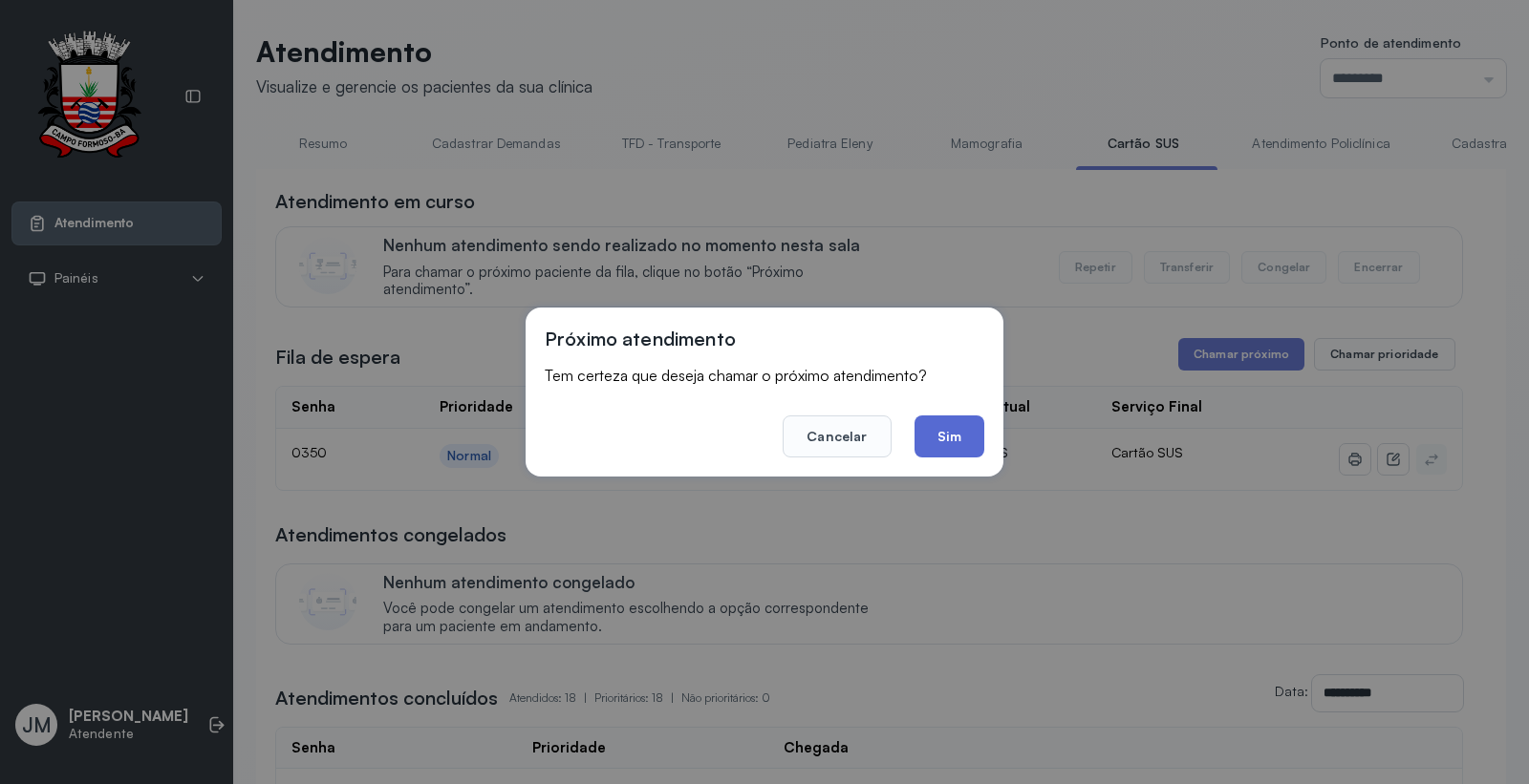
click at [961, 445] on button "Sim" at bounding box center [949, 437] width 70 height 42
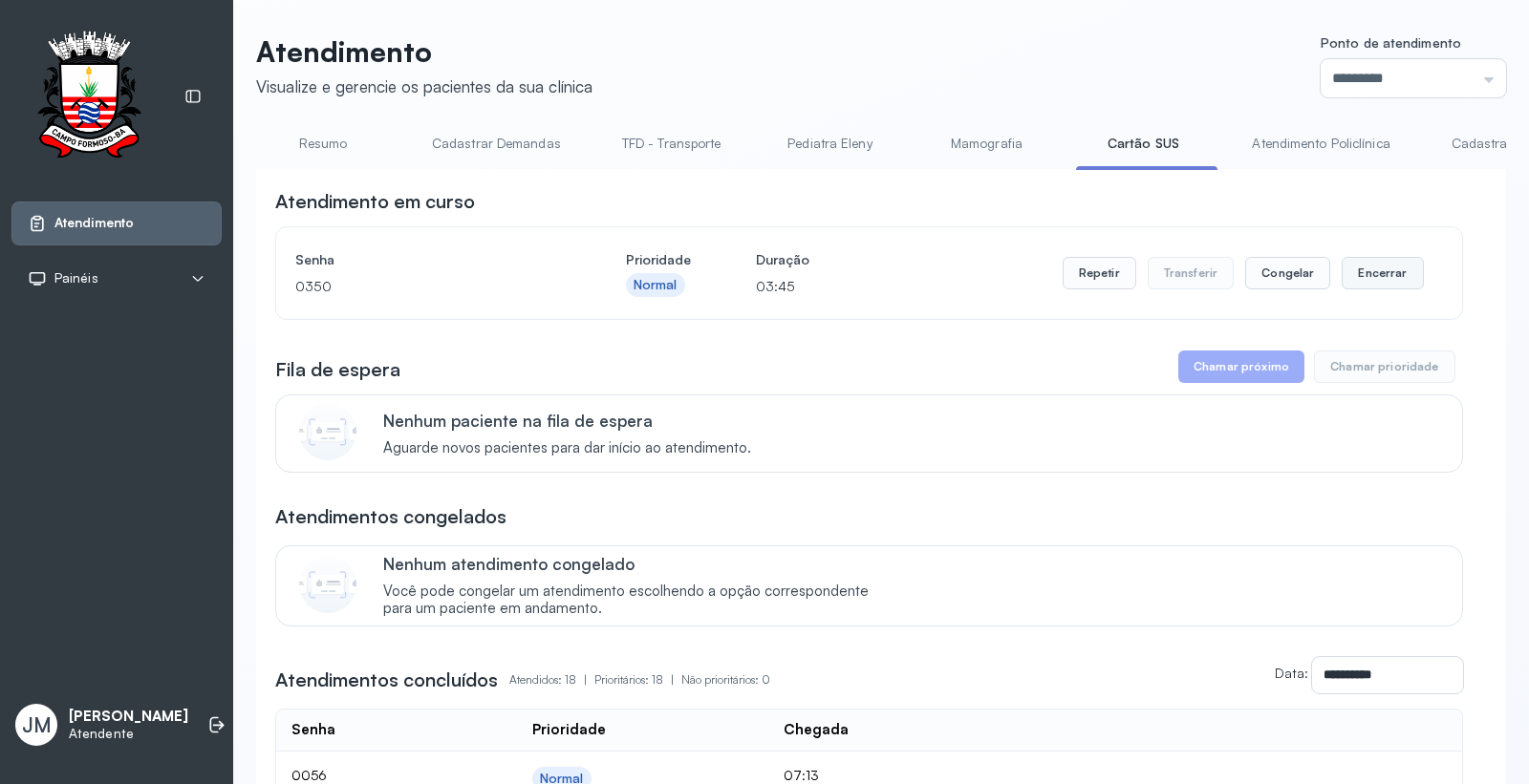
click at [1376, 271] on button "Encerrar" at bounding box center [1381, 273] width 81 height 33
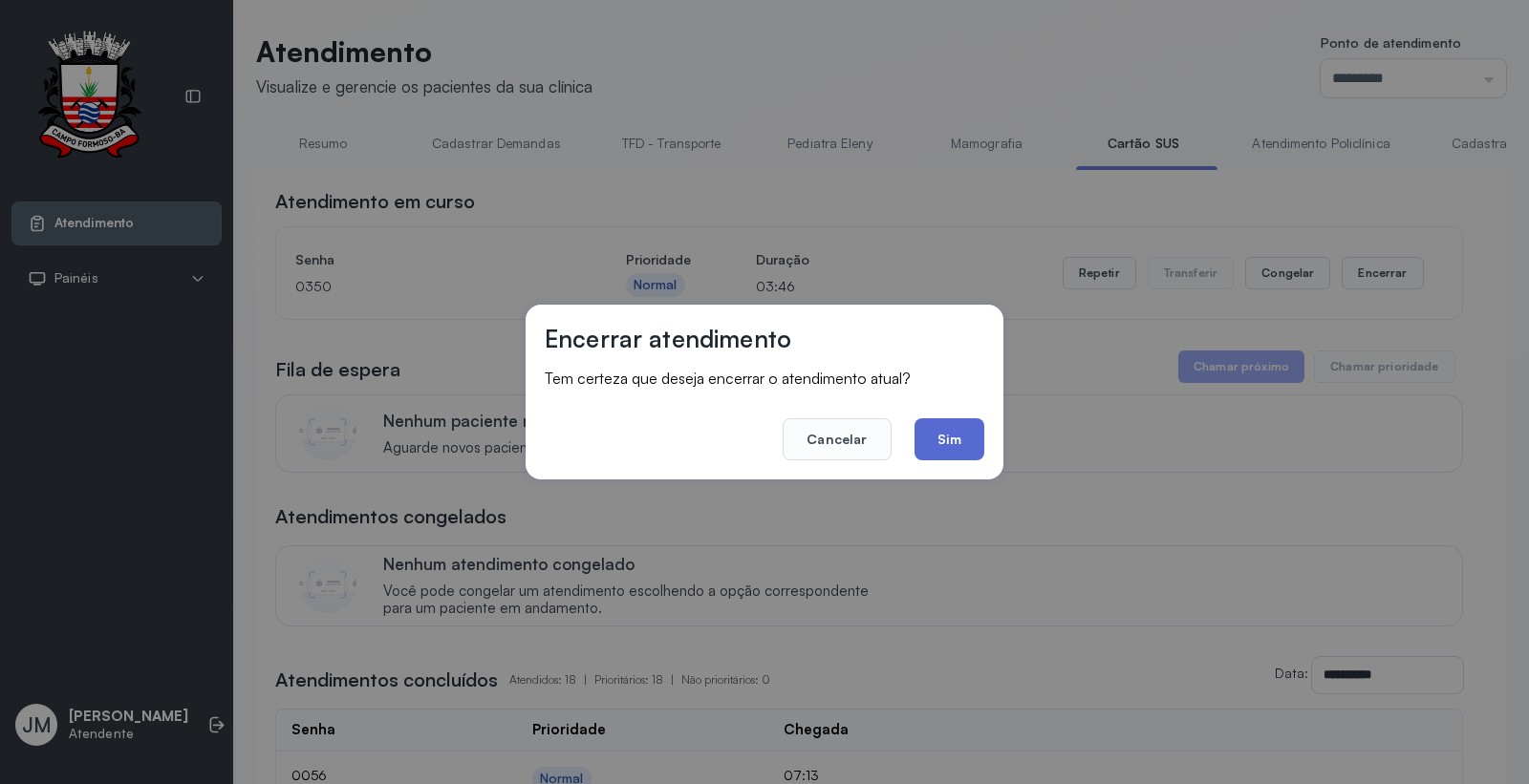
click at [946, 440] on button "Sim" at bounding box center [949, 440] width 70 height 42
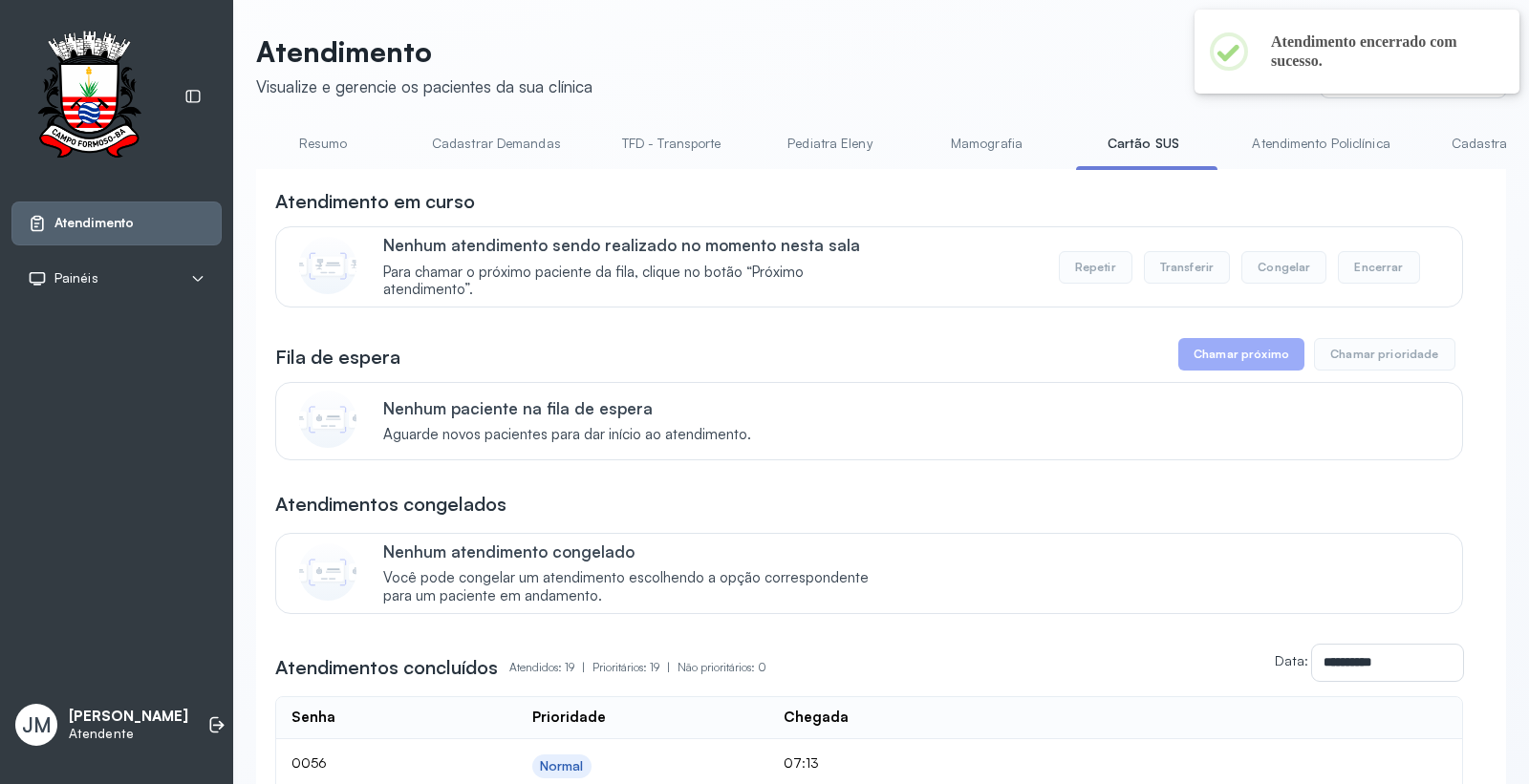
click at [318, 139] on link "Resumo" at bounding box center [323, 144] width 134 height 32
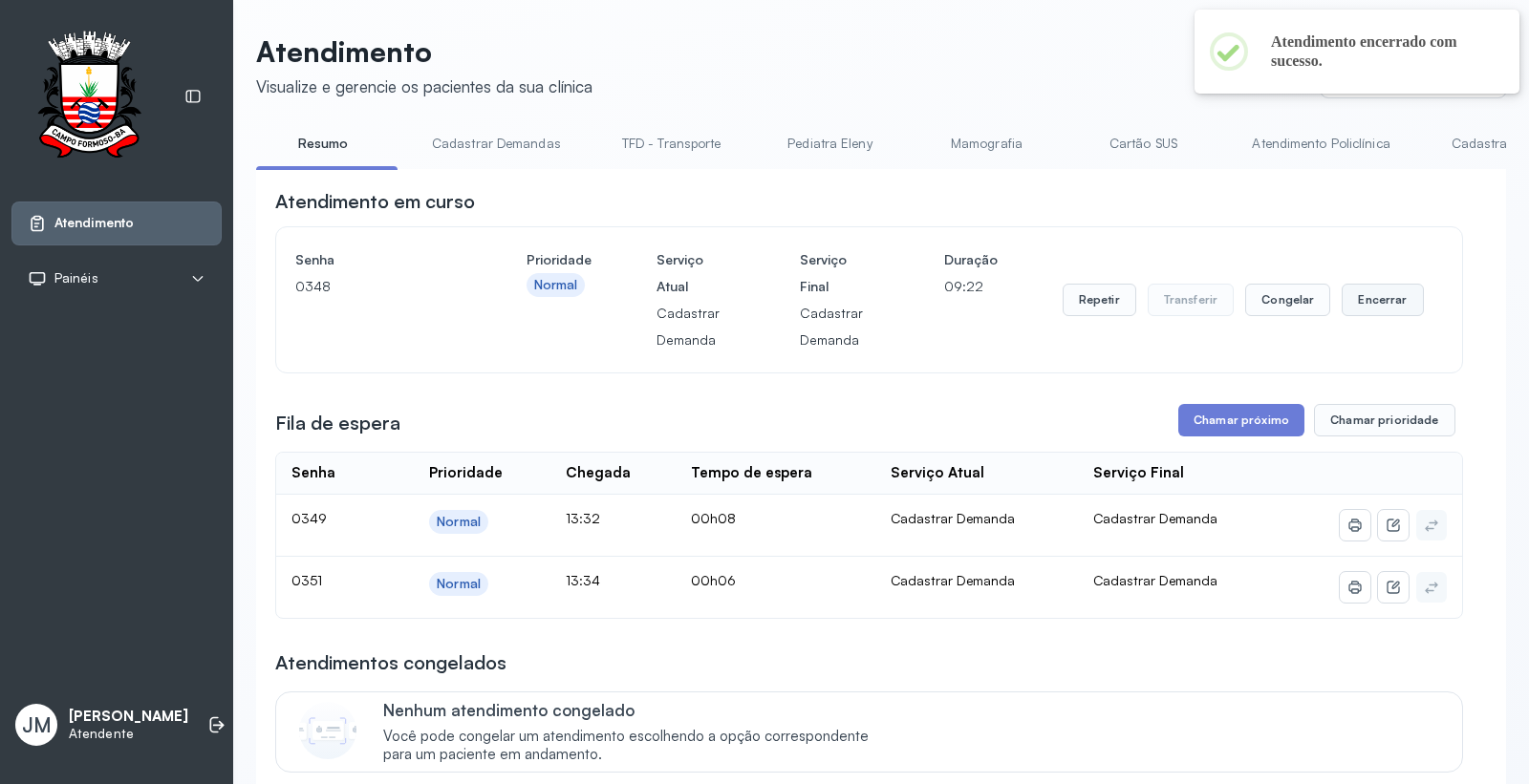
click at [1395, 299] on button "Encerrar" at bounding box center [1381, 300] width 81 height 33
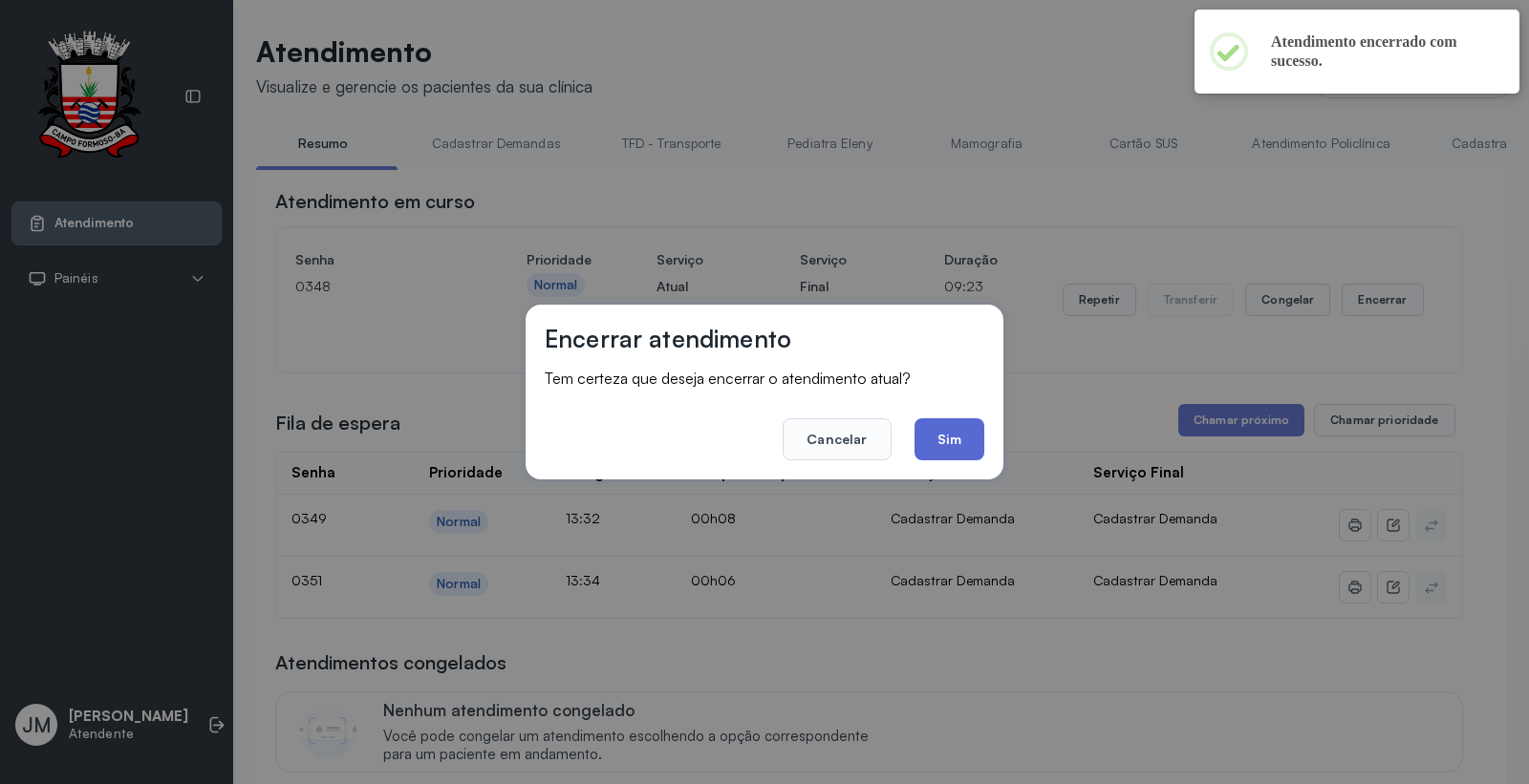
click at [967, 431] on button "Sim" at bounding box center [949, 440] width 70 height 42
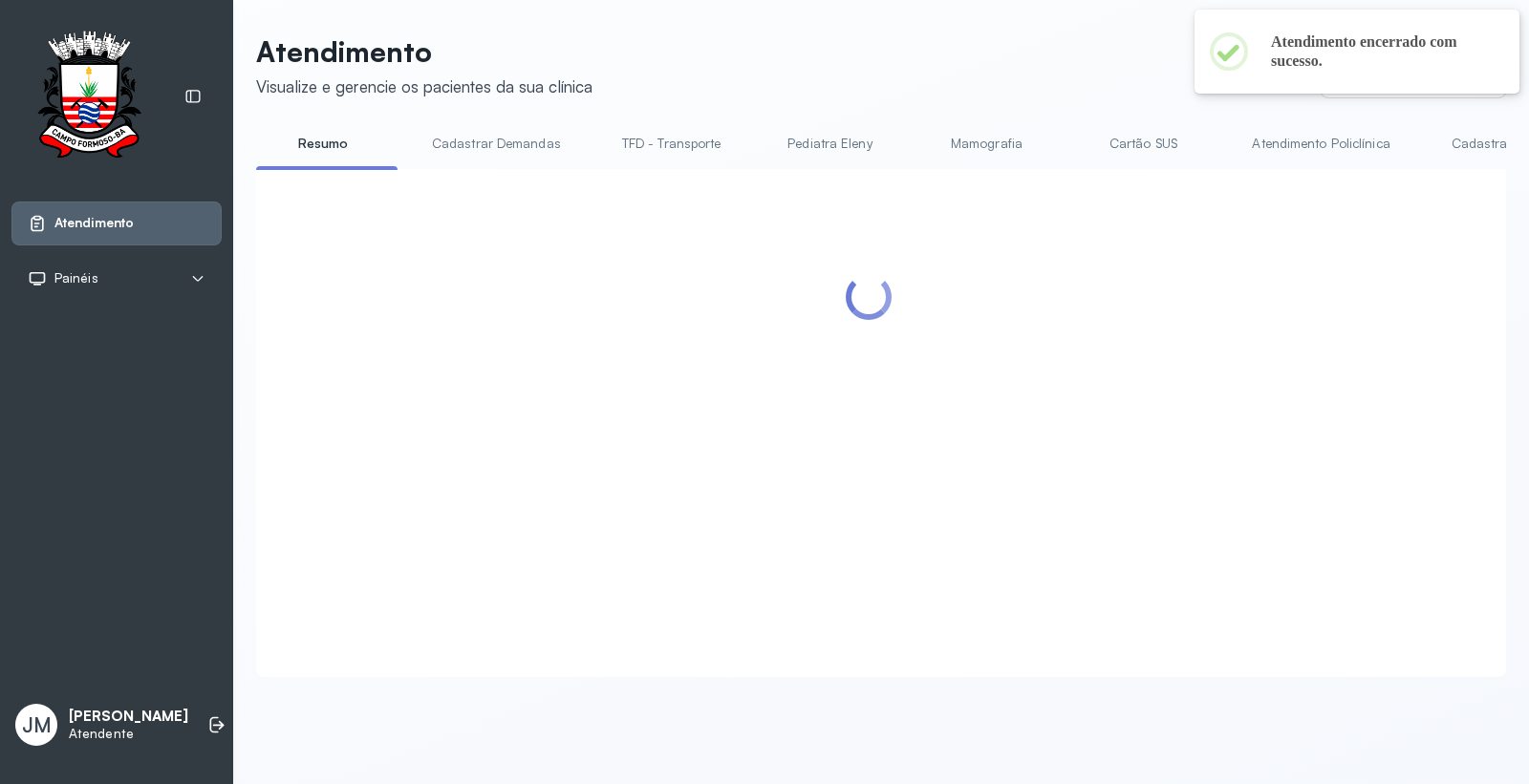
click at [1262, 427] on div at bounding box center [869, 400] width 1188 height 424
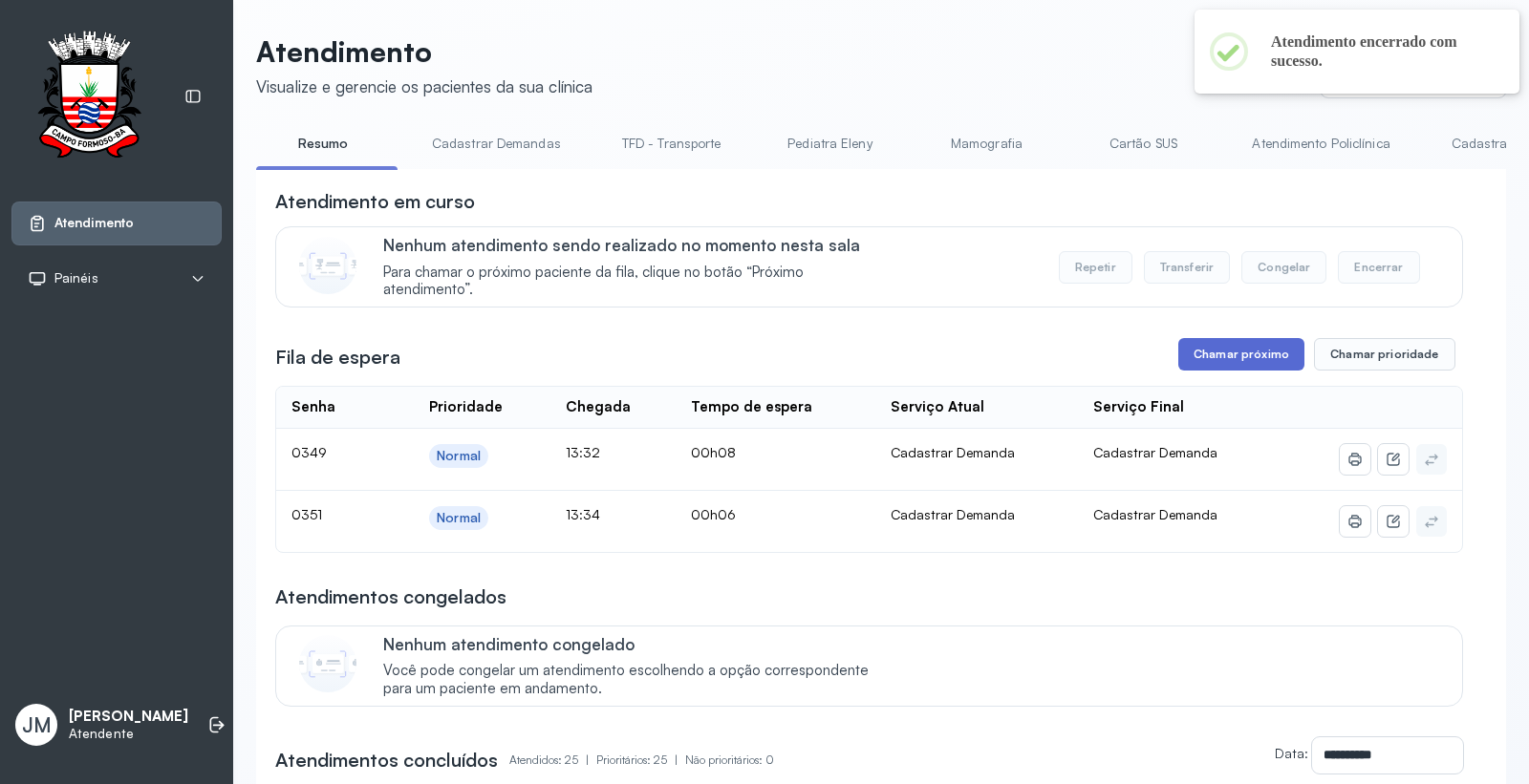
click at [1233, 366] on button "Chamar próximo" at bounding box center [1241, 355] width 127 height 33
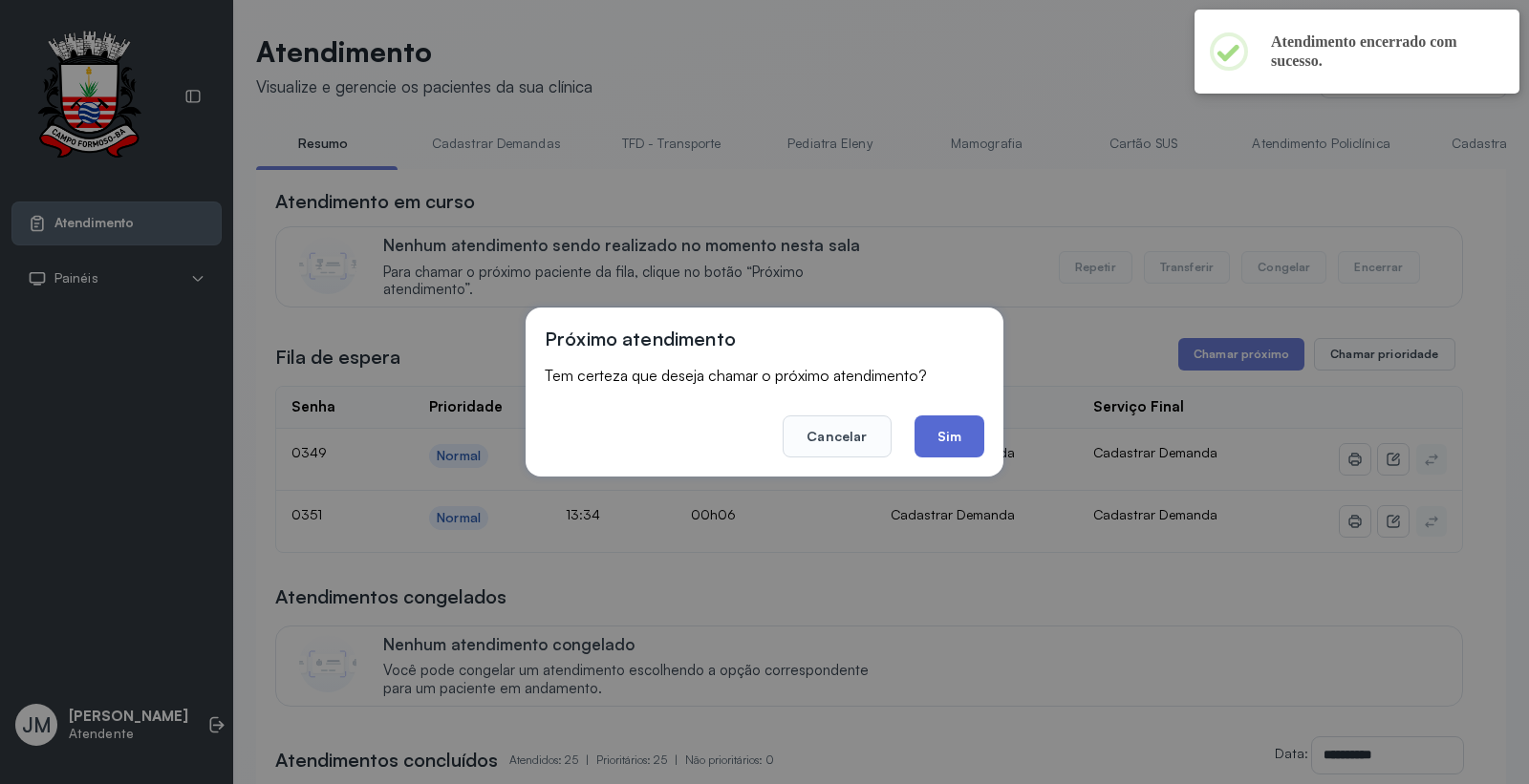
click at [961, 426] on button "Sim" at bounding box center [949, 437] width 70 height 42
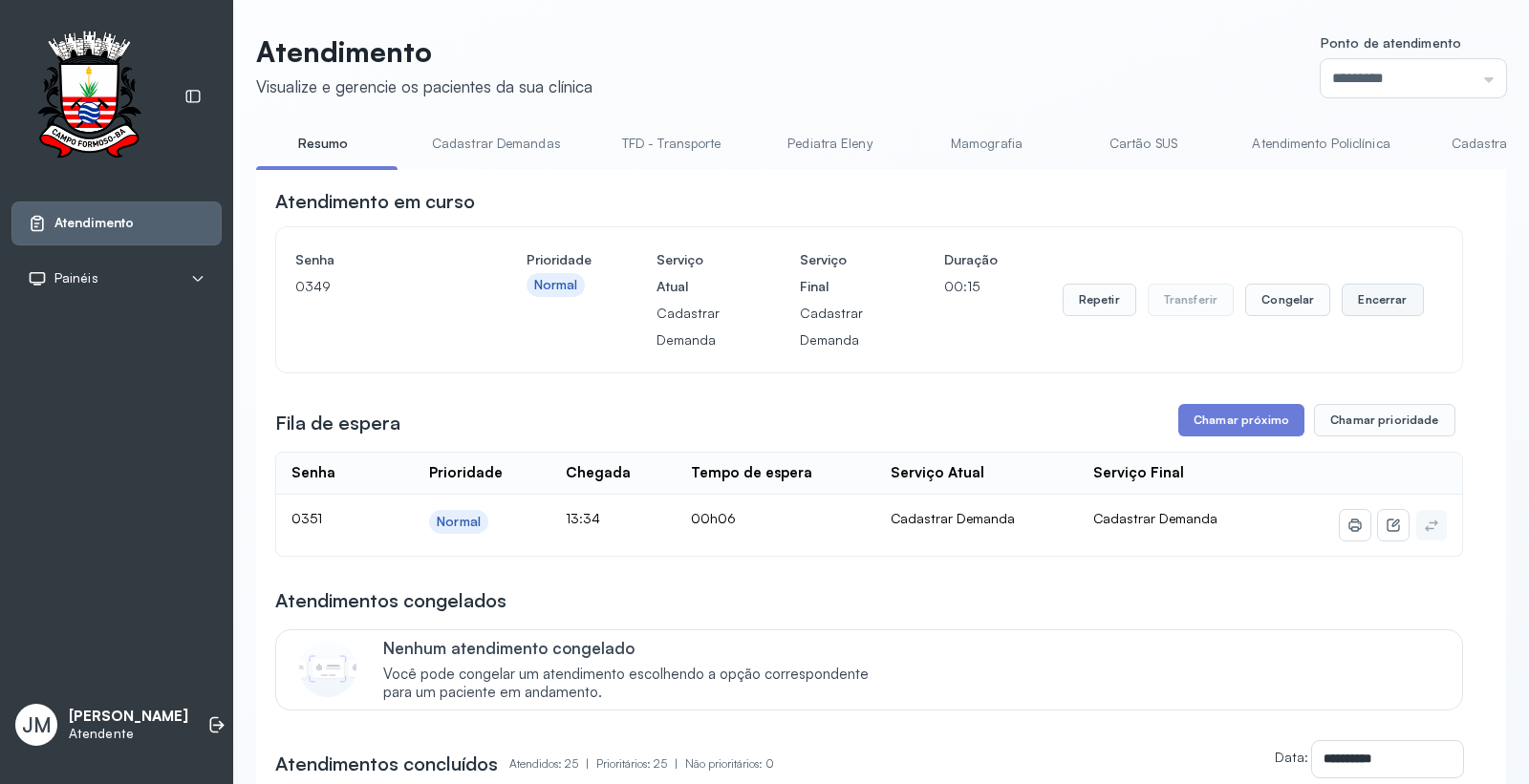
click at [1363, 304] on button "Encerrar" at bounding box center [1381, 300] width 81 height 33
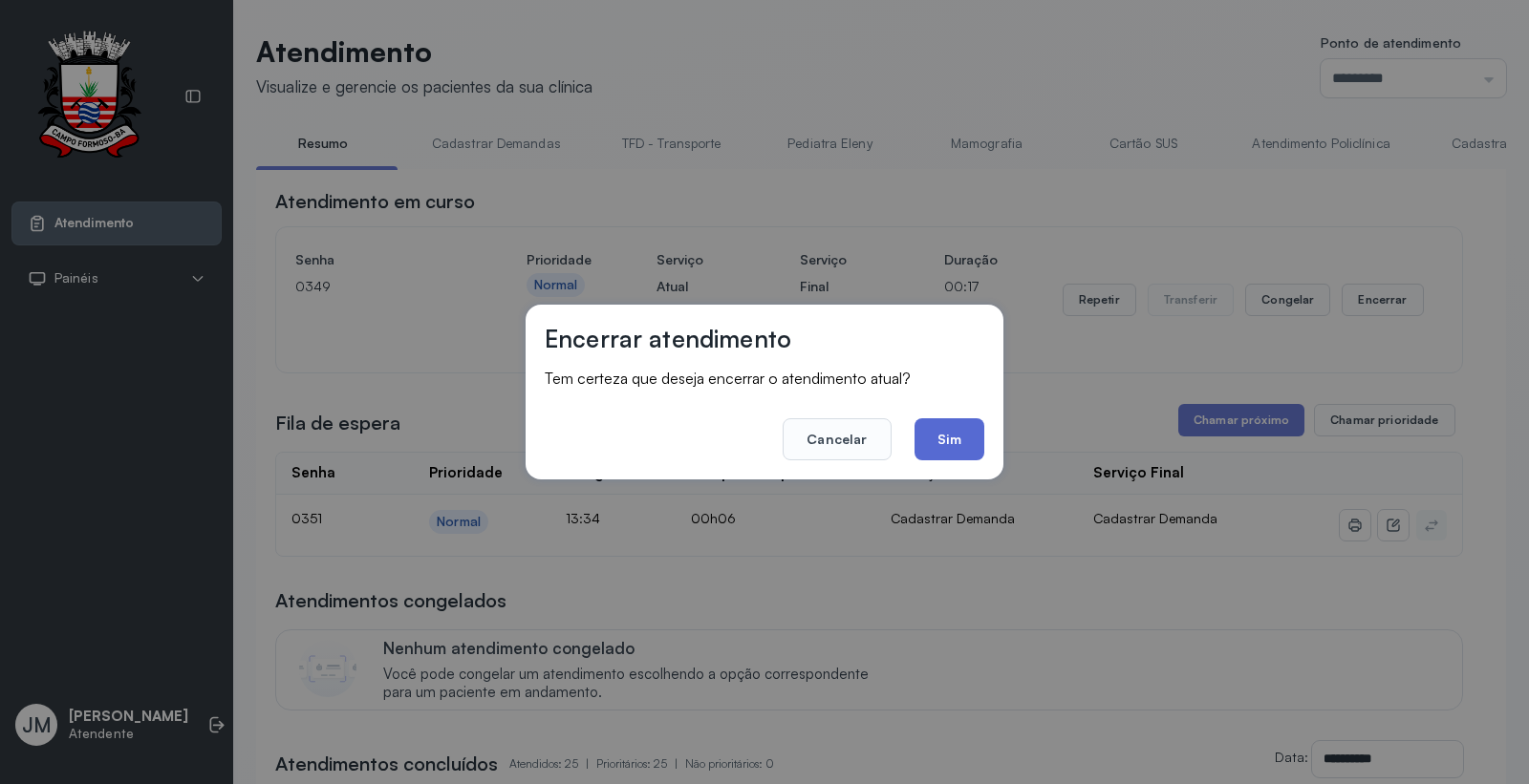
click at [943, 436] on button "Sim" at bounding box center [949, 440] width 70 height 42
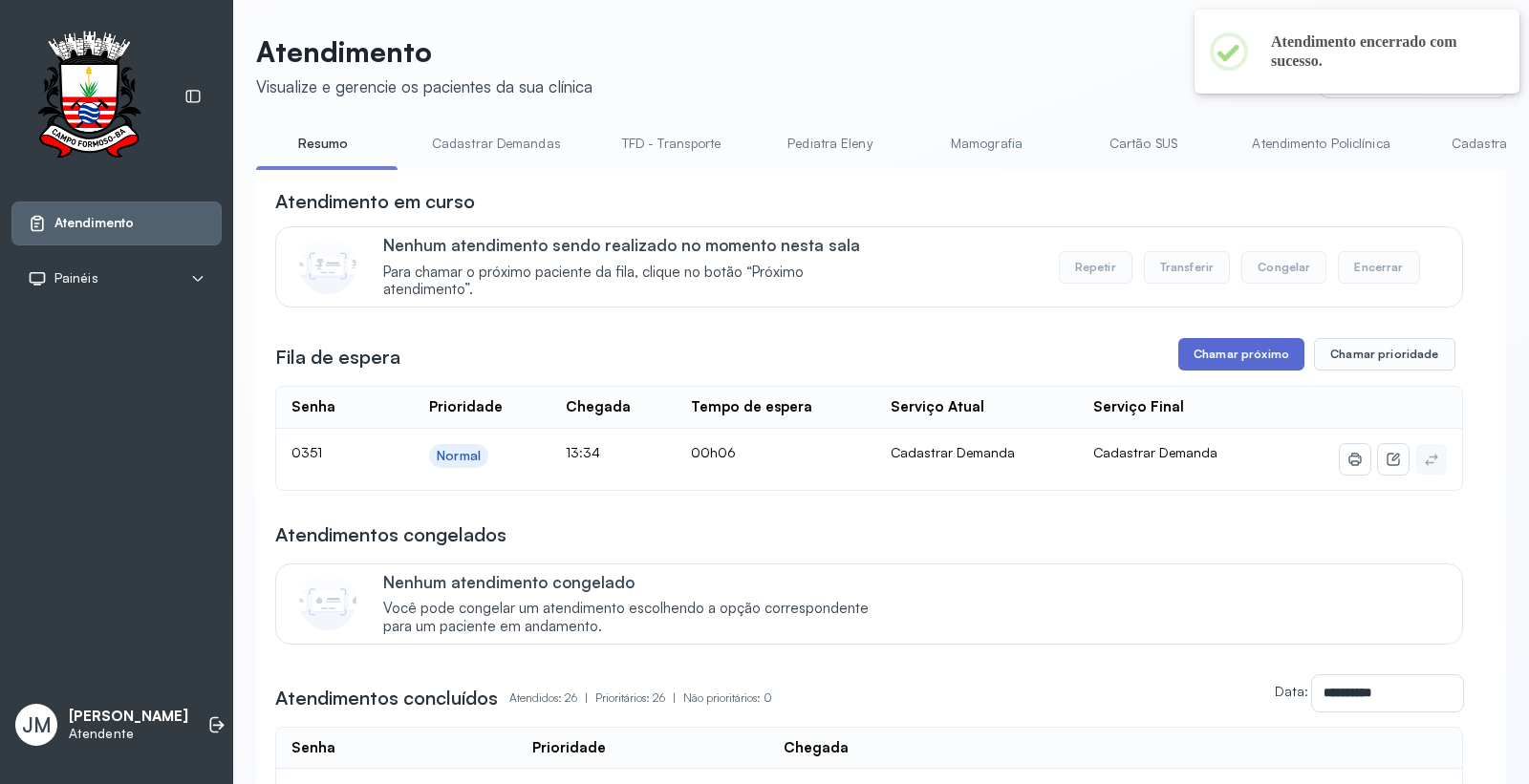
click at [1207, 358] on button "Chamar próximo" at bounding box center [1241, 355] width 127 height 33
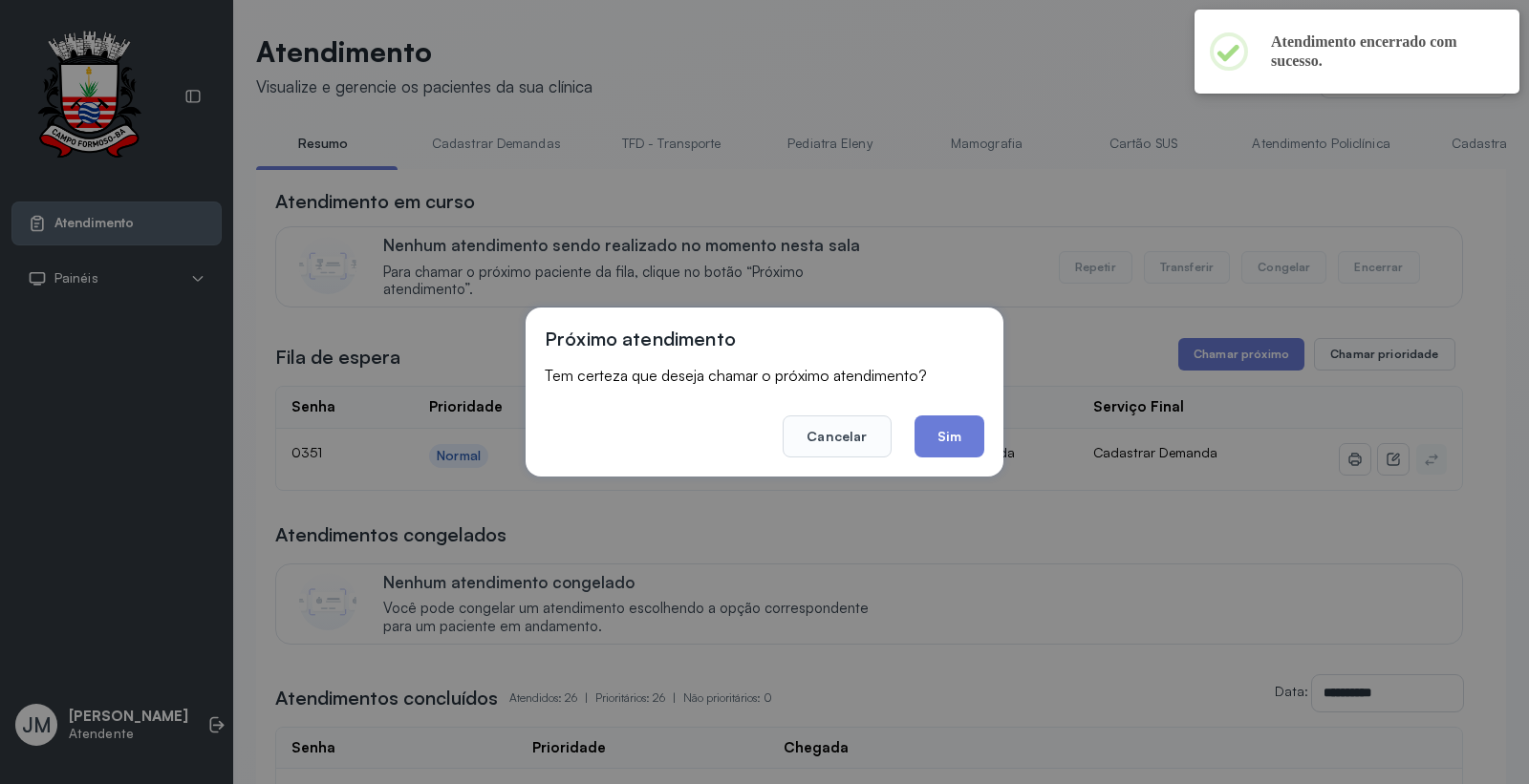
drag, startPoint x: 954, startPoint y: 433, endPoint x: 962, endPoint y: 408, distance: 26.2
click at [959, 421] on button "Sim" at bounding box center [949, 437] width 70 height 42
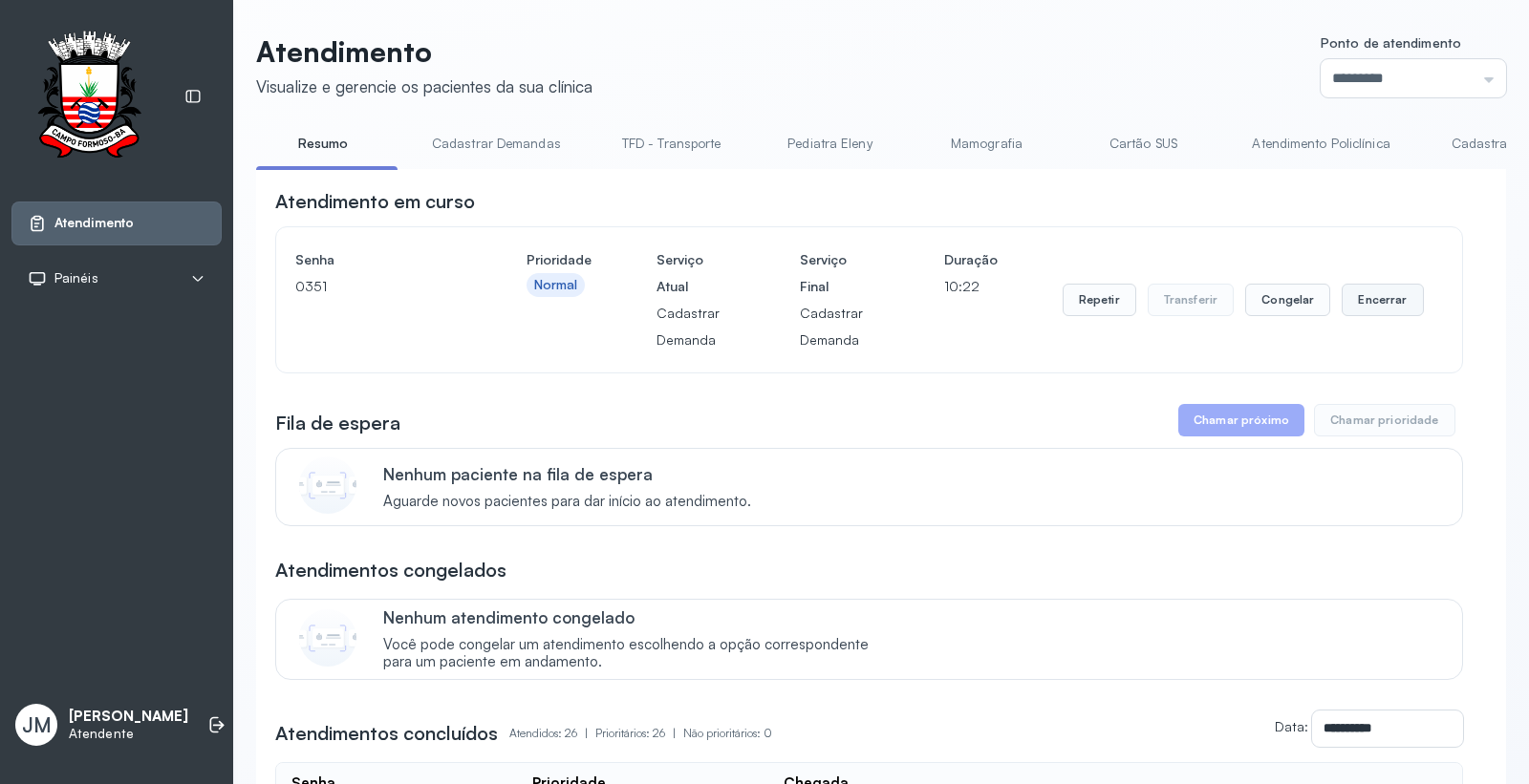
click at [1351, 303] on button "Encerrar" at bounding box center [1381, 300] width 81 height 33
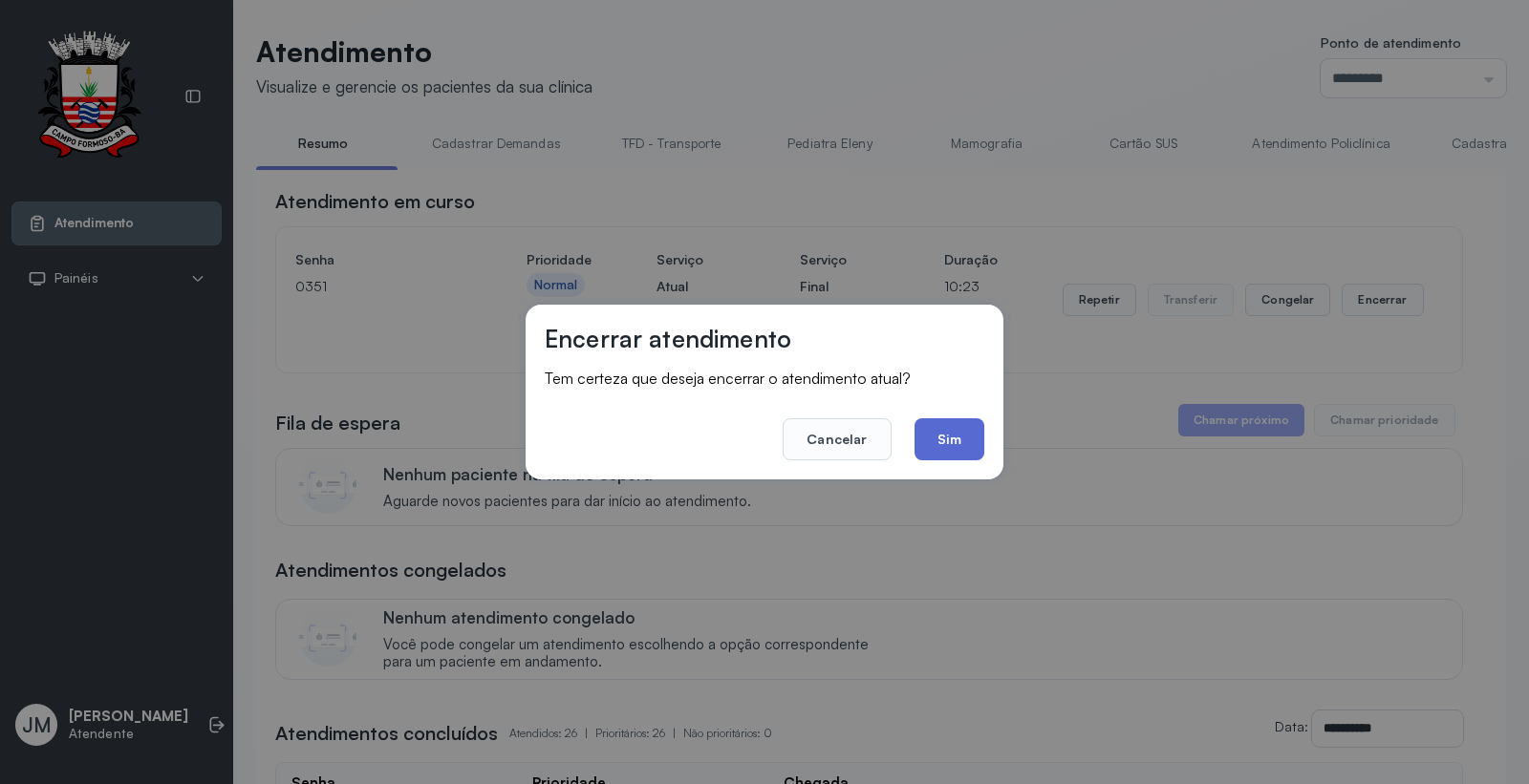
click at [938, 441] on button "Sim" at bounding box center [949, 440] width 70 height 42
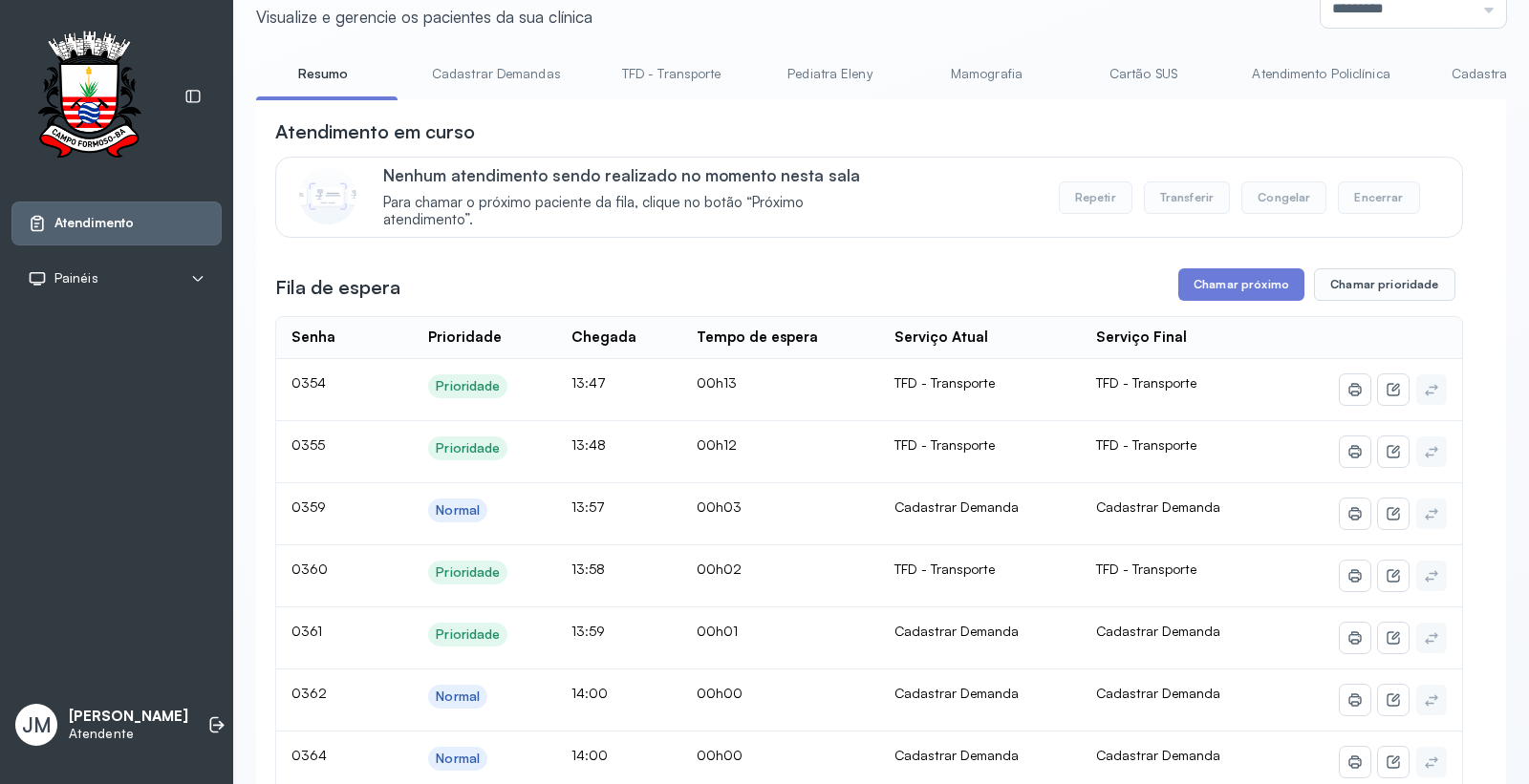
scroll to position [106, 0]
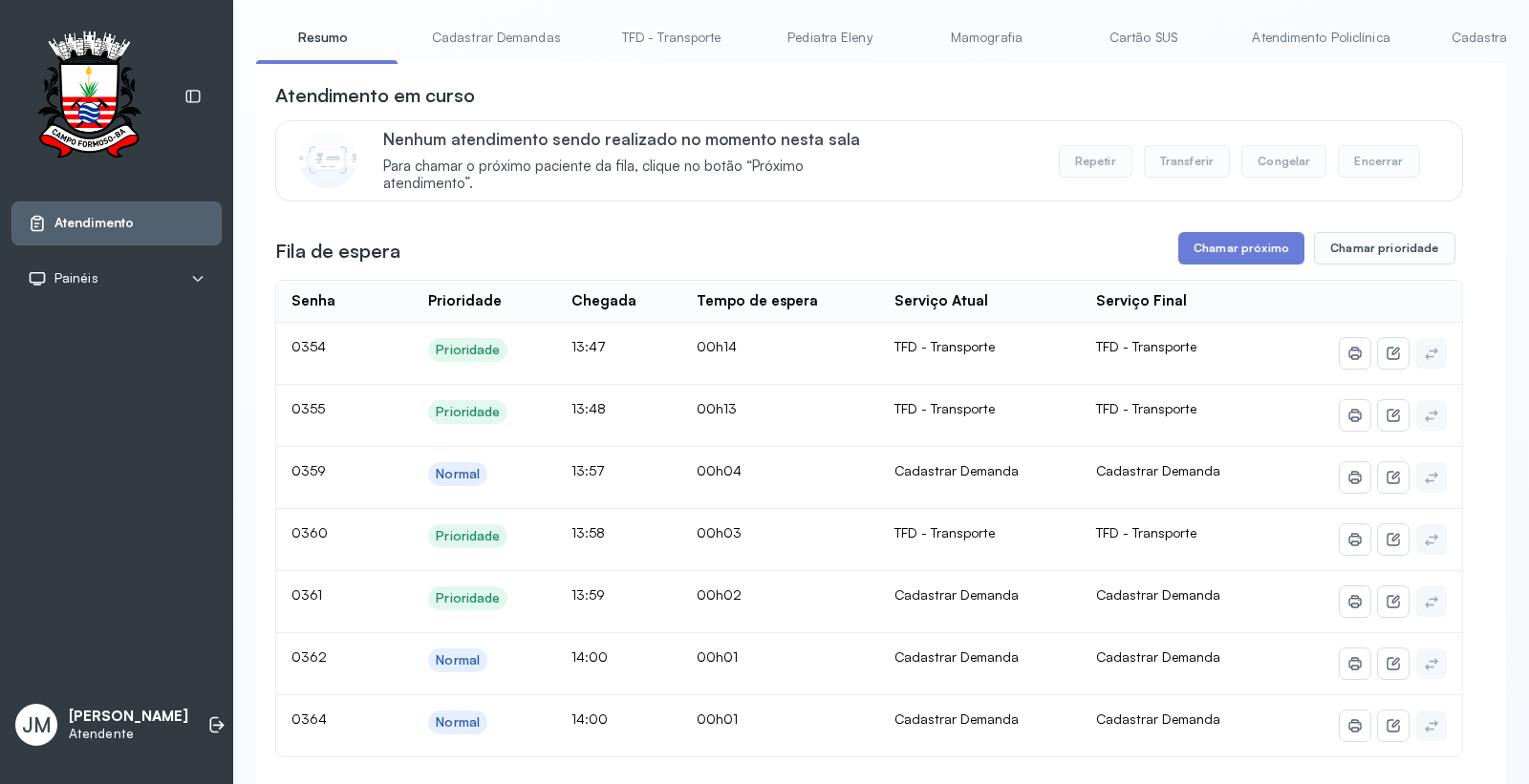
click at [1456, 31] on link "Cadastrar Demanda" at bounding box center [1512, 37] width 160 height 32
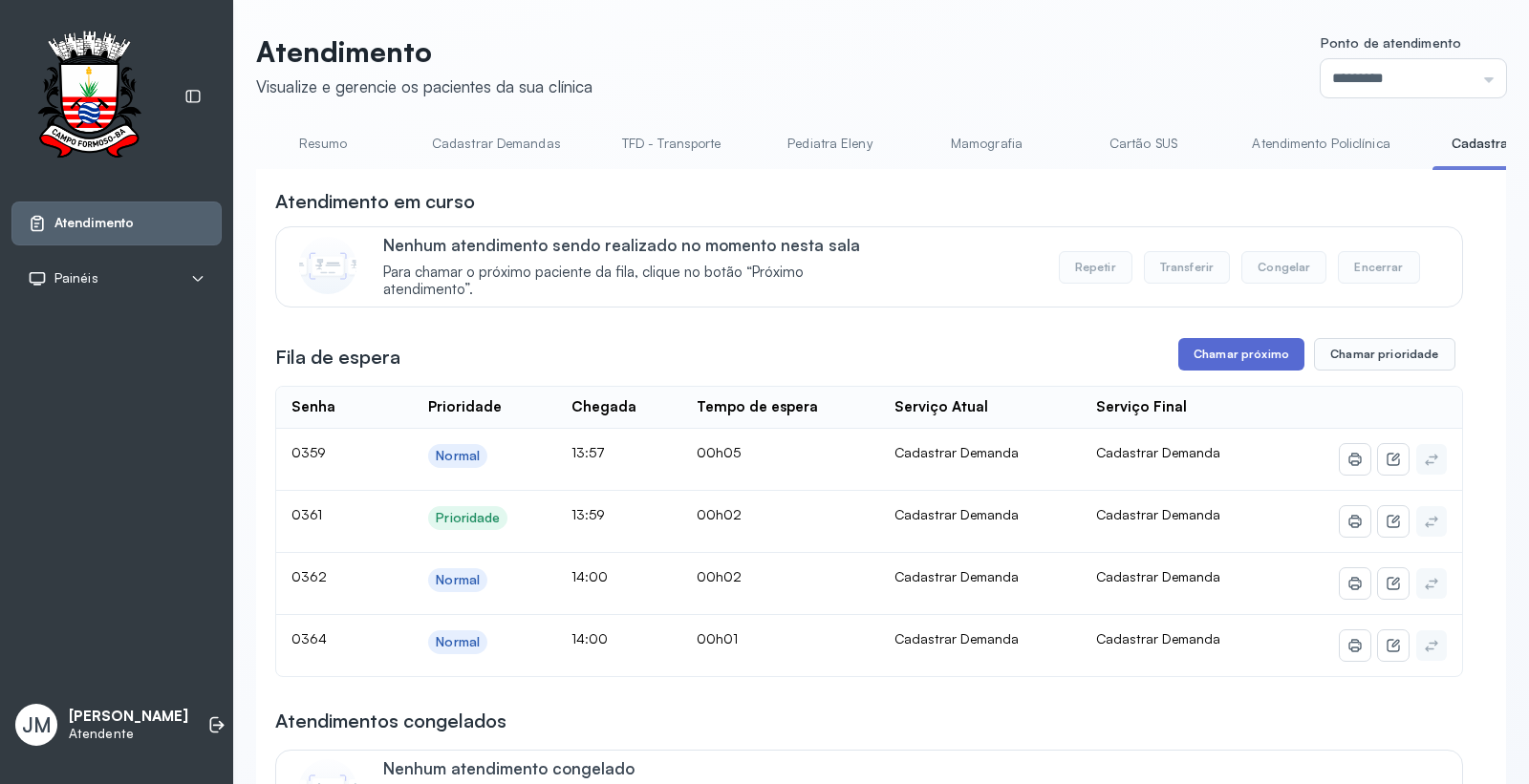
click at [1249, 351] on button "Chamar próximo" at bounding box center [1241, 355] width 127 height 33
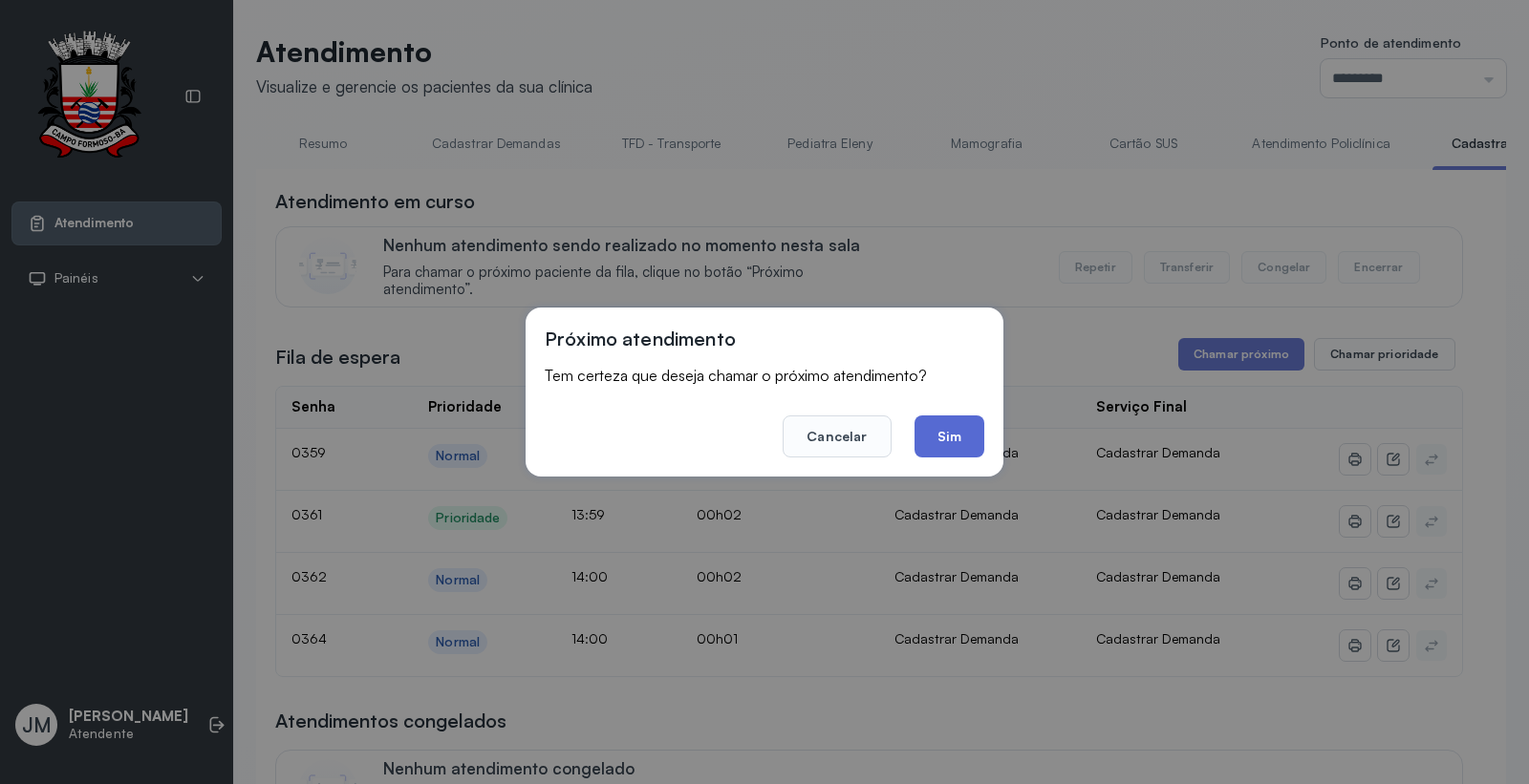
drag, startPoint x: 954, startPoint y: 427, endPoint x: 970, endPoint y: 404, distance: 28.0
click at [954, 427] on button "Sim" at bounding box center [949, 437] width 70 height 42
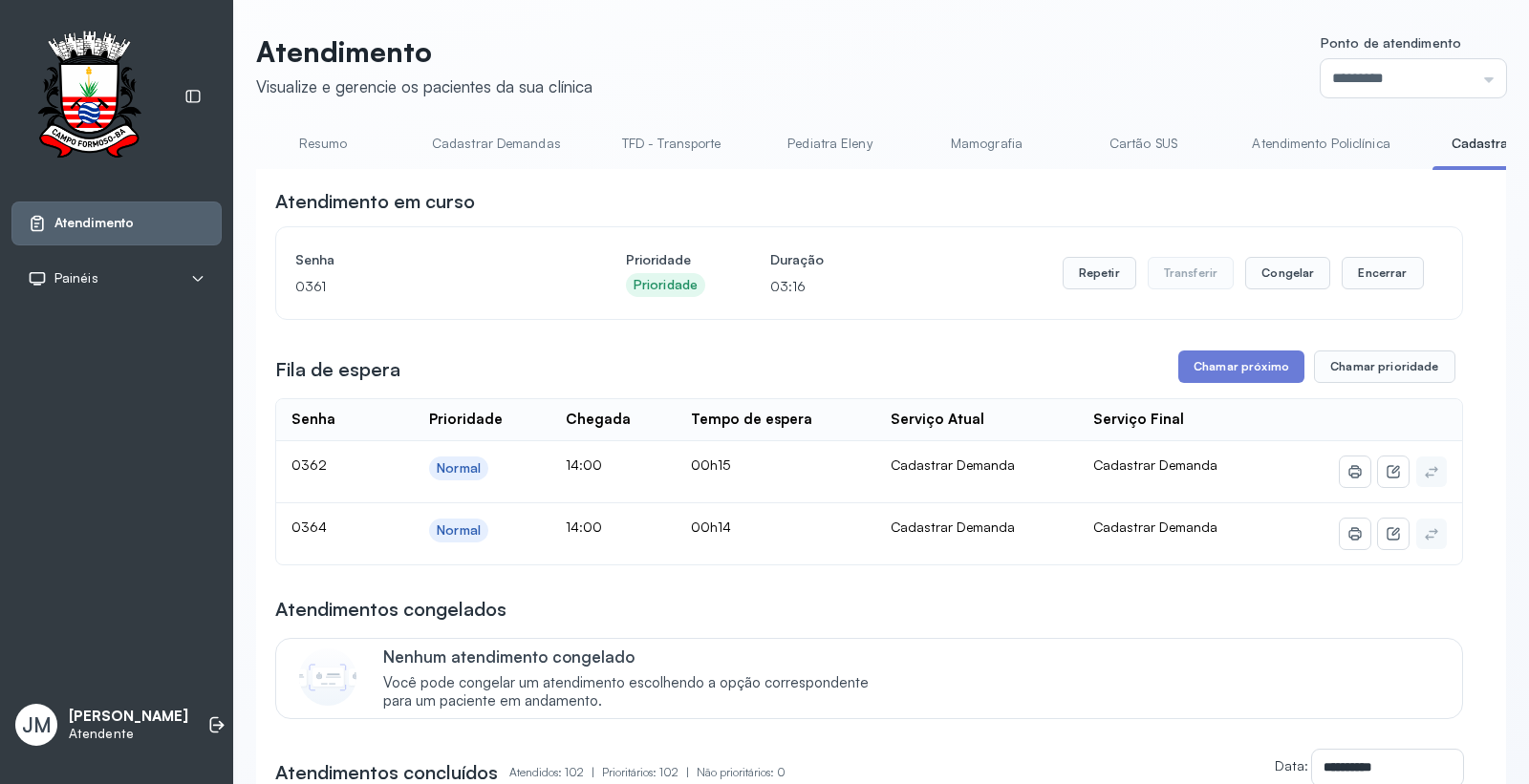
drag, startPoint x: 224, startPoint y: 722, endPoint x: 204, endPoint y: 723, distance: 20.0
click at [224, 723] on div "Atendimento Painéis Tv JM Jeilane Maria Da Silva Atendente" at bounding box center [116, 392] width 233 height 784
click at [207, 727] on icon at bounding box center [217, 726] width 19 height 19
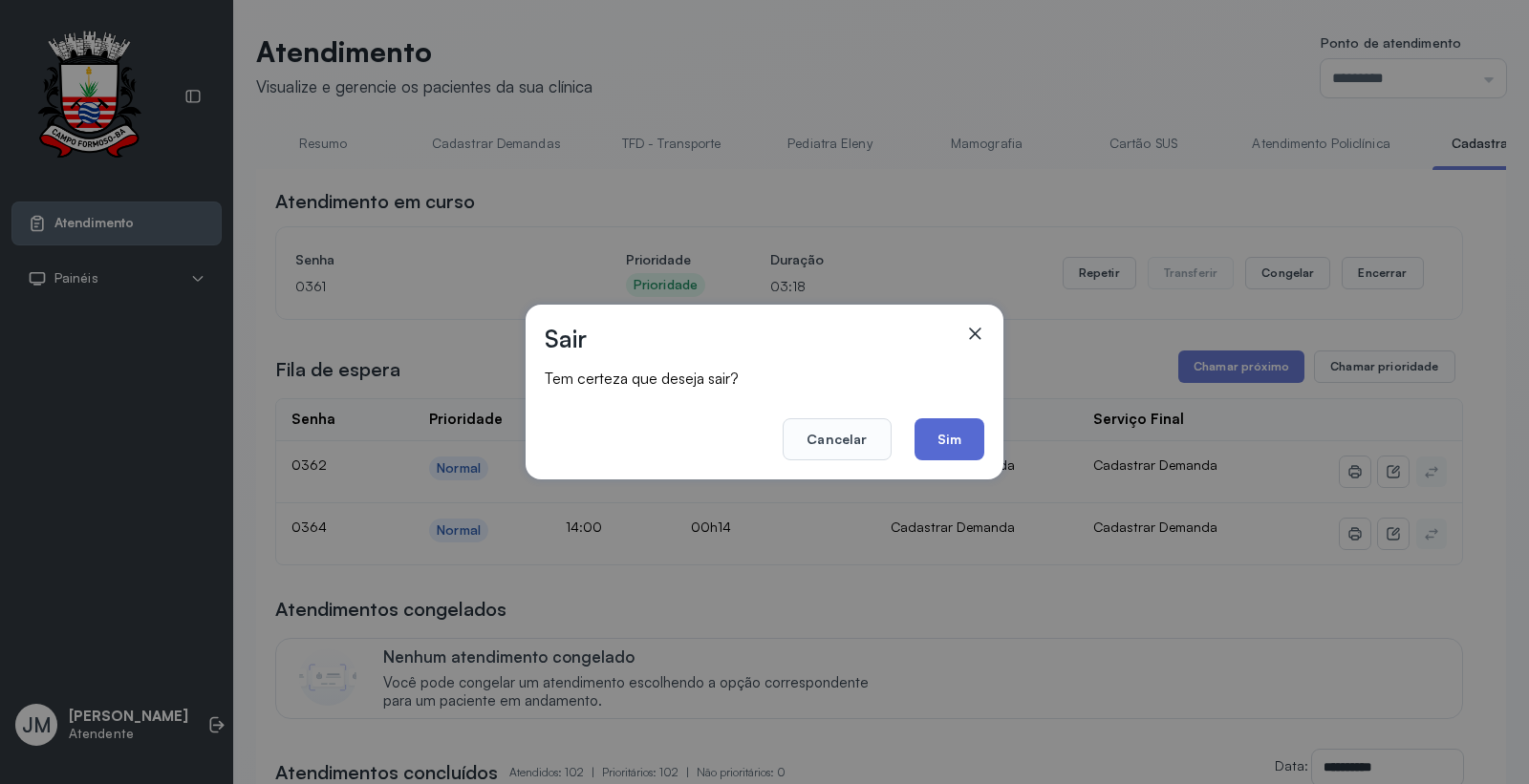
click at [952, 424] on button "Sim" at bounding box center [949, 440] width 70 height 42
